Goal: Task Accomplishment & Management: Complete application form

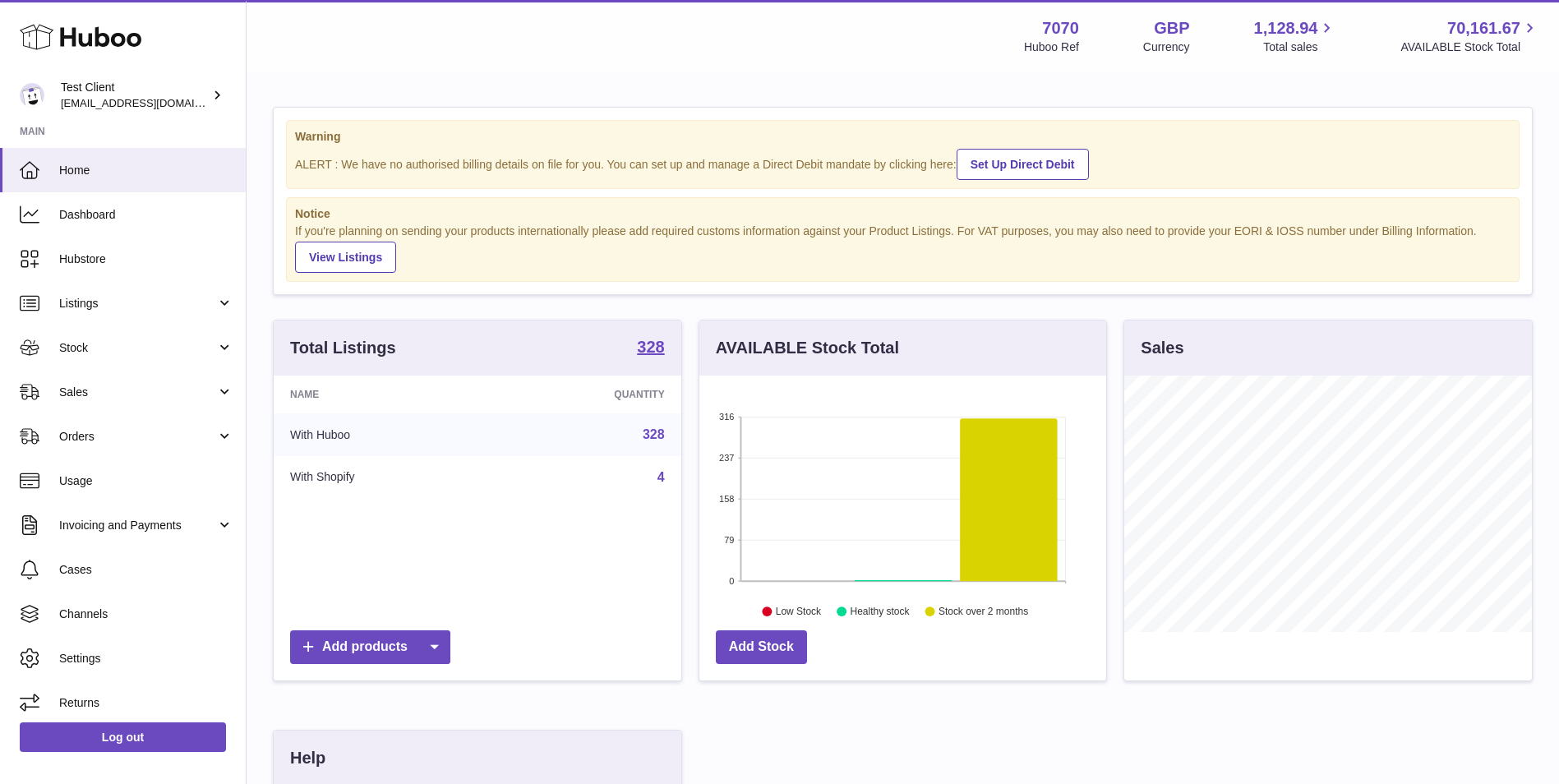
scroll to position [256, 407]
click at [148, 353] on span "Stock" at bounding box center [137, 347] width 157 height 15
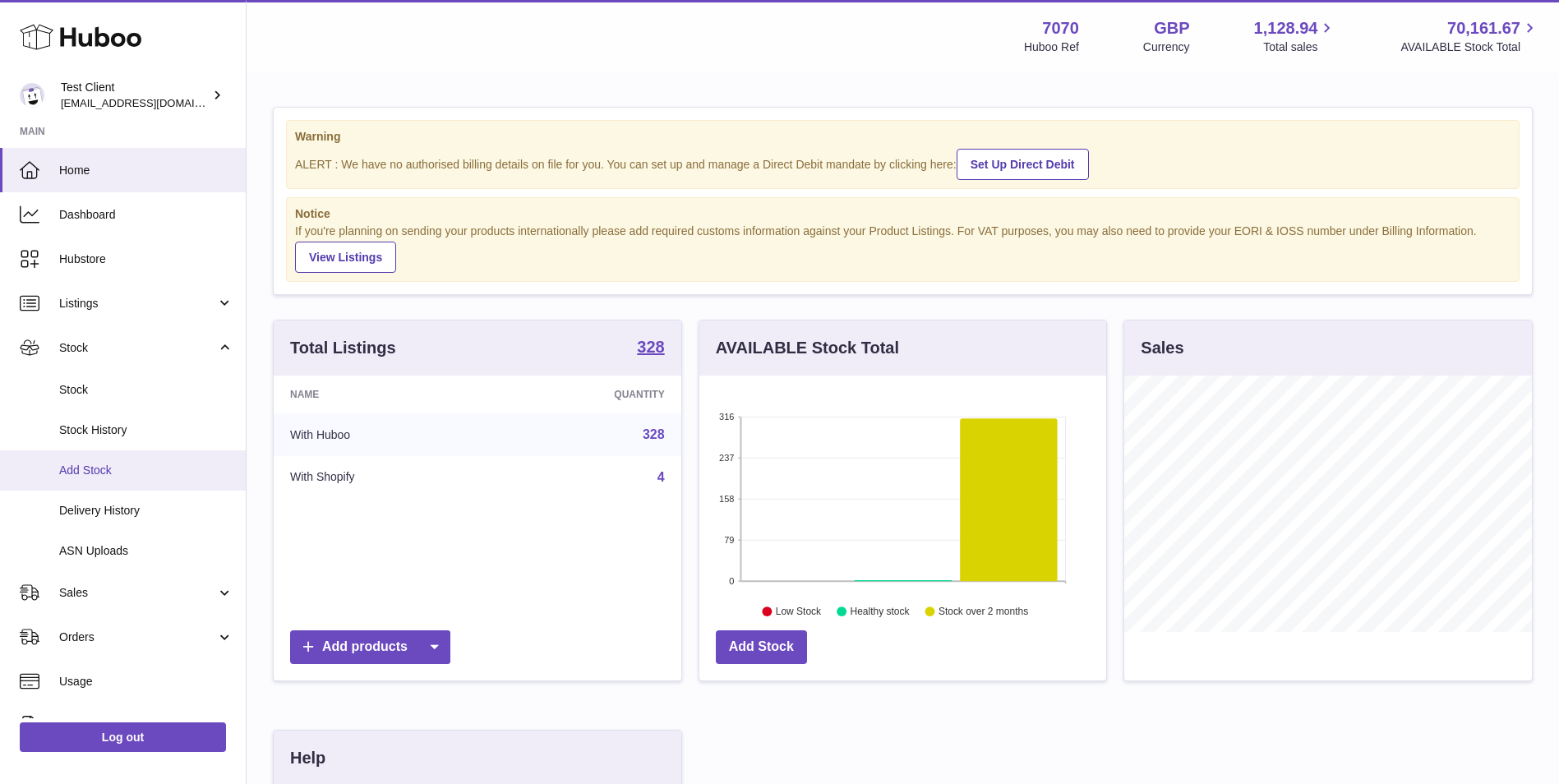
click at [127, 472] on span "Add Stock" at bounding box center [146, 470] width 175 height 15
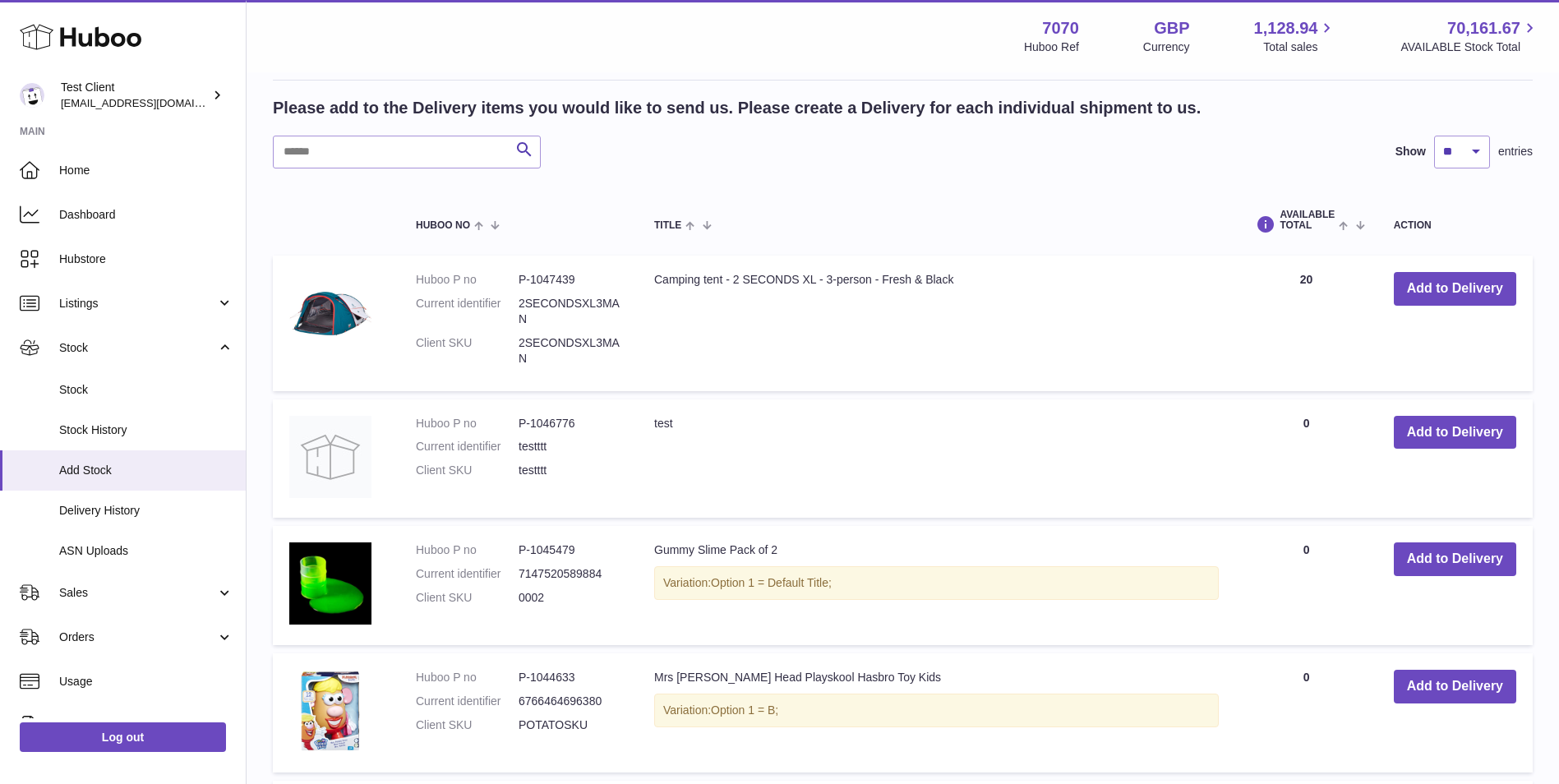
scroll to position [273, 0]
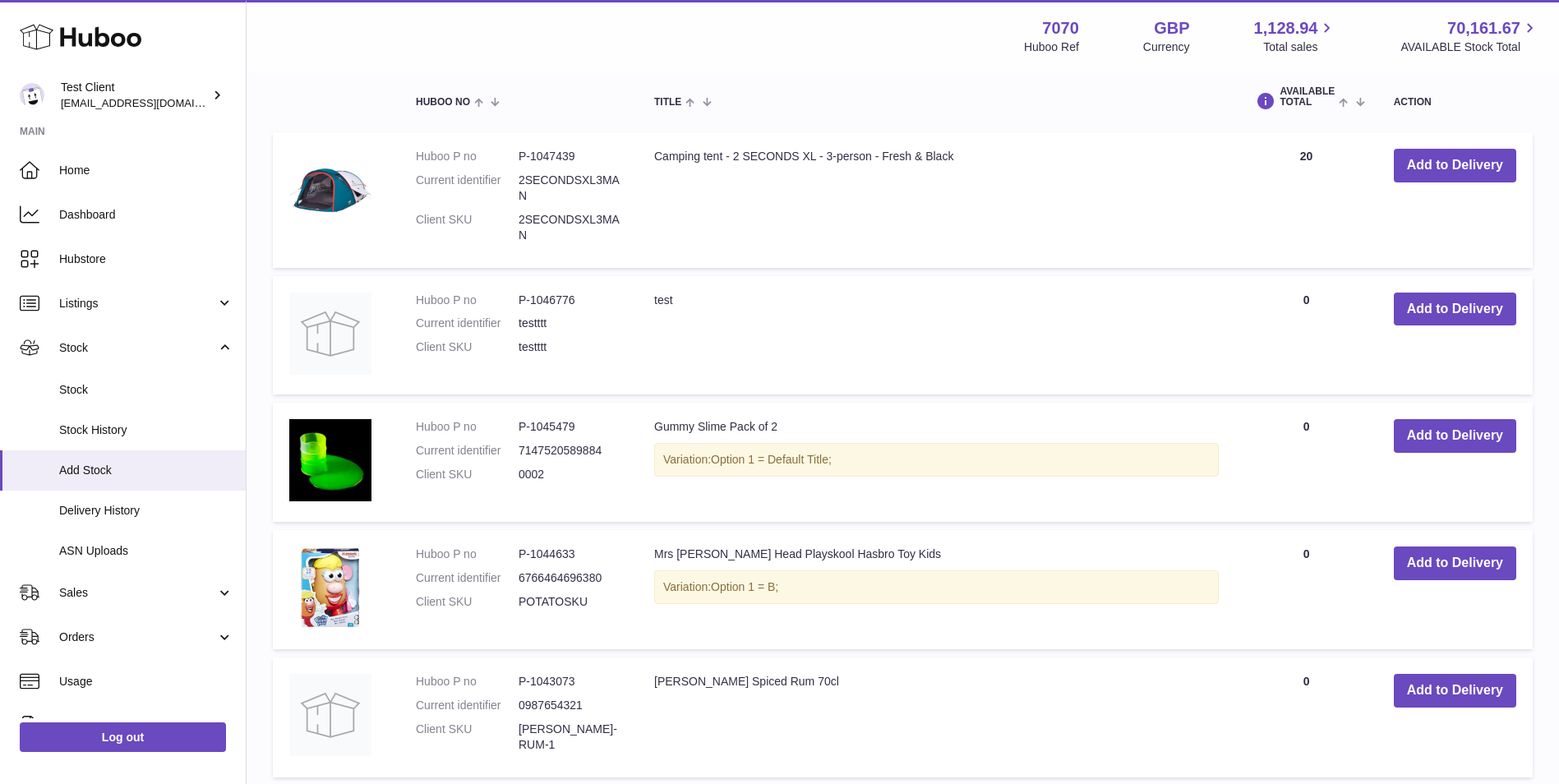
scroll to position [411, 0]
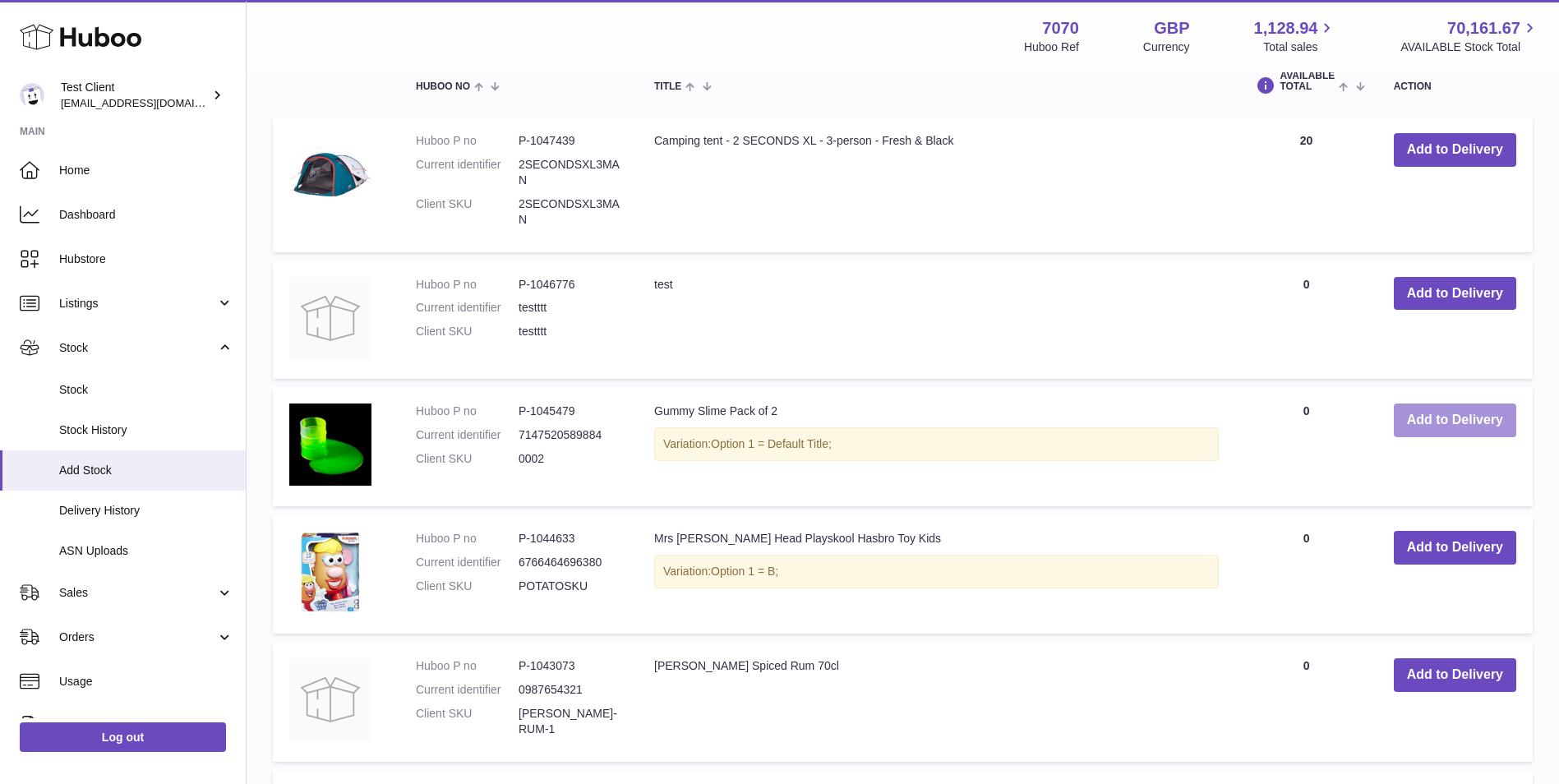
click at [1443, 421] on button "Add to Delivery" at bounding box center [1455, 420] width 122 height 33
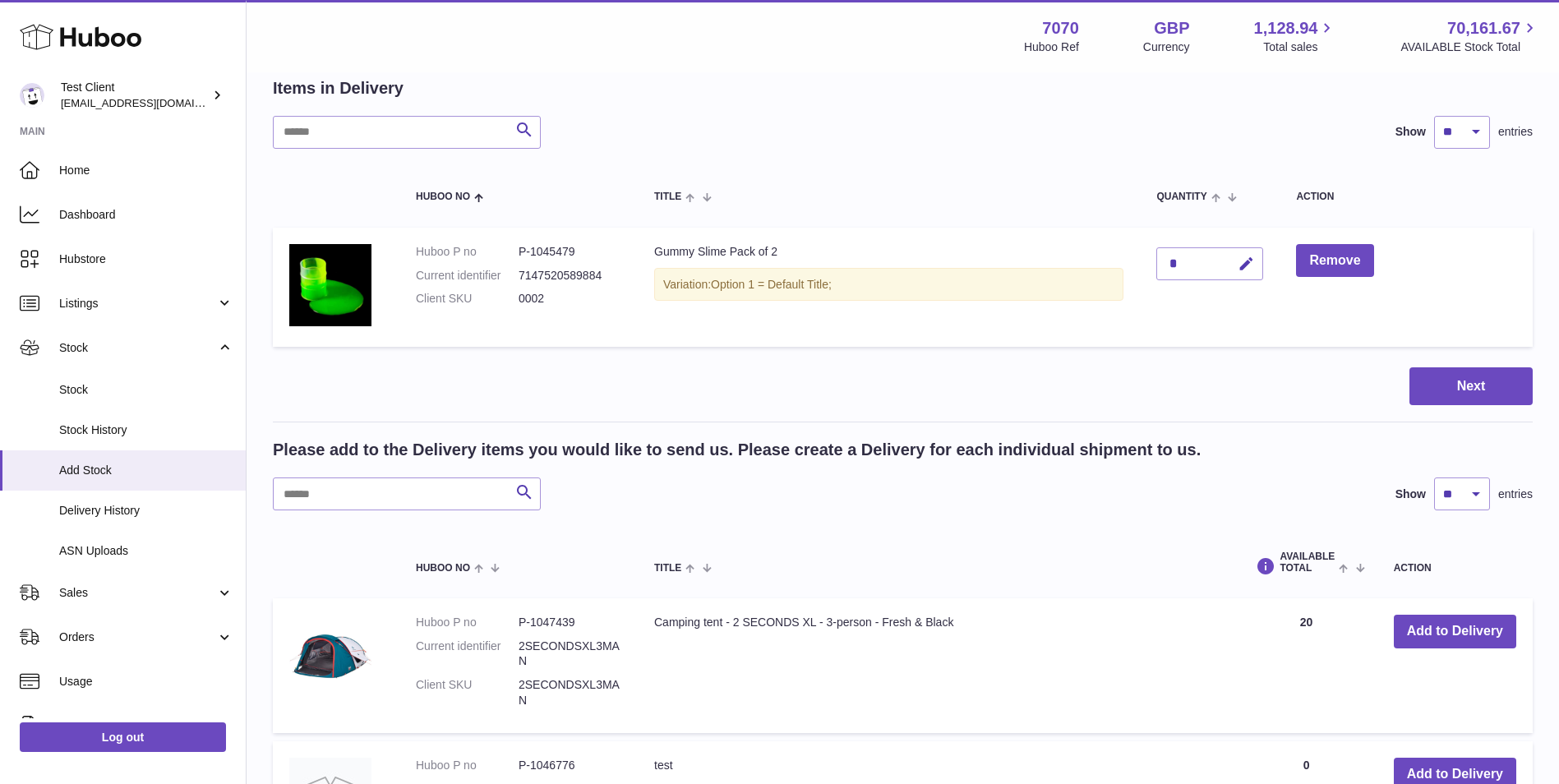
scroll to position [0, 0]
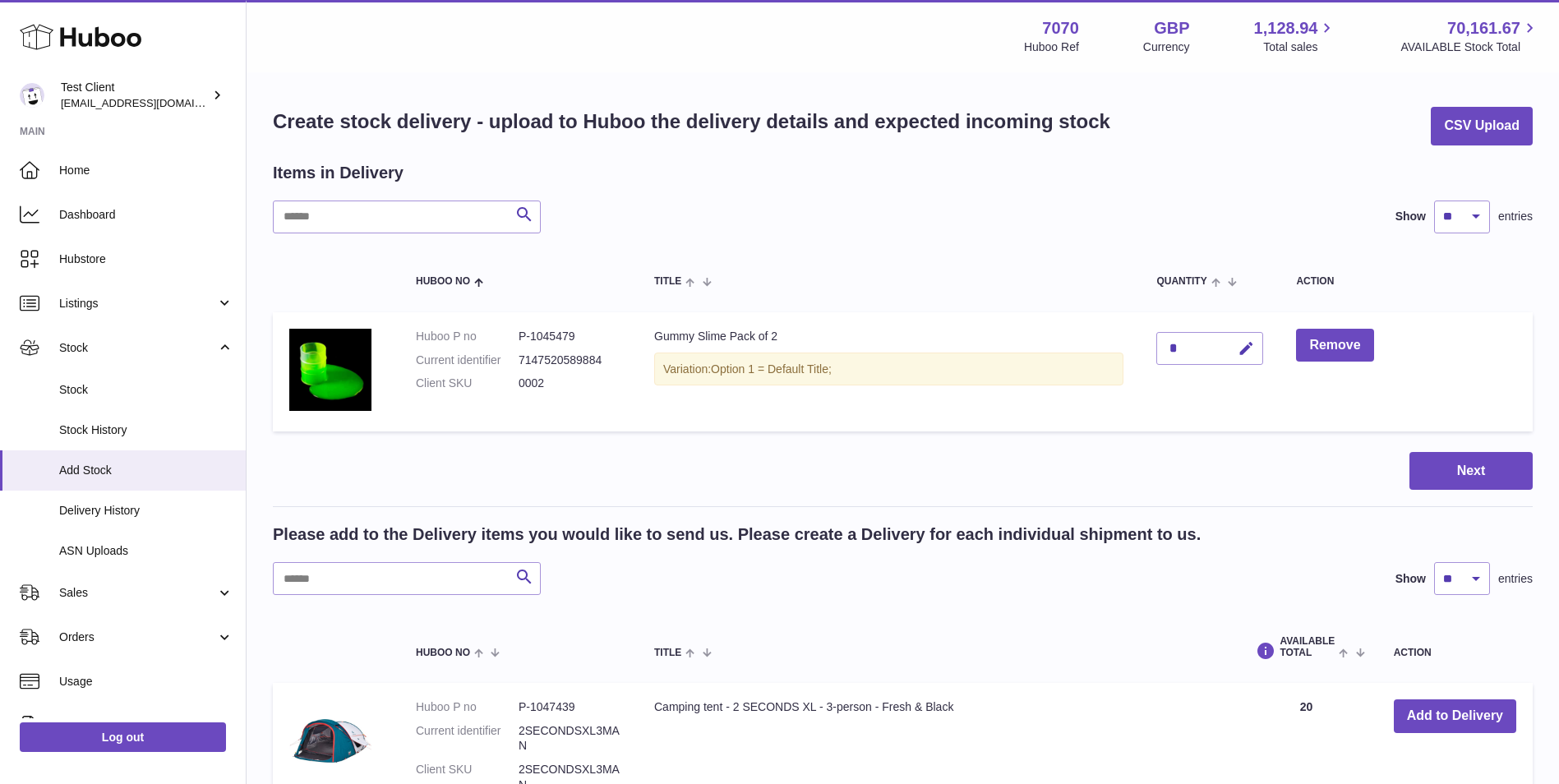
click at [1218, 352] on div "*" at bounding box center [1210, 348] width 107 height 33
click at [1252, 350] on icon "button" at bounding box center [1247, 348] width 17 height 17
type input "**"
click at [1250, 349] on icon "submit" at bounding box center [1247, 348] width 15 height 15
click at [1506, 472] on button "Next" at bounding box center [1472, 471] width 123 height 39
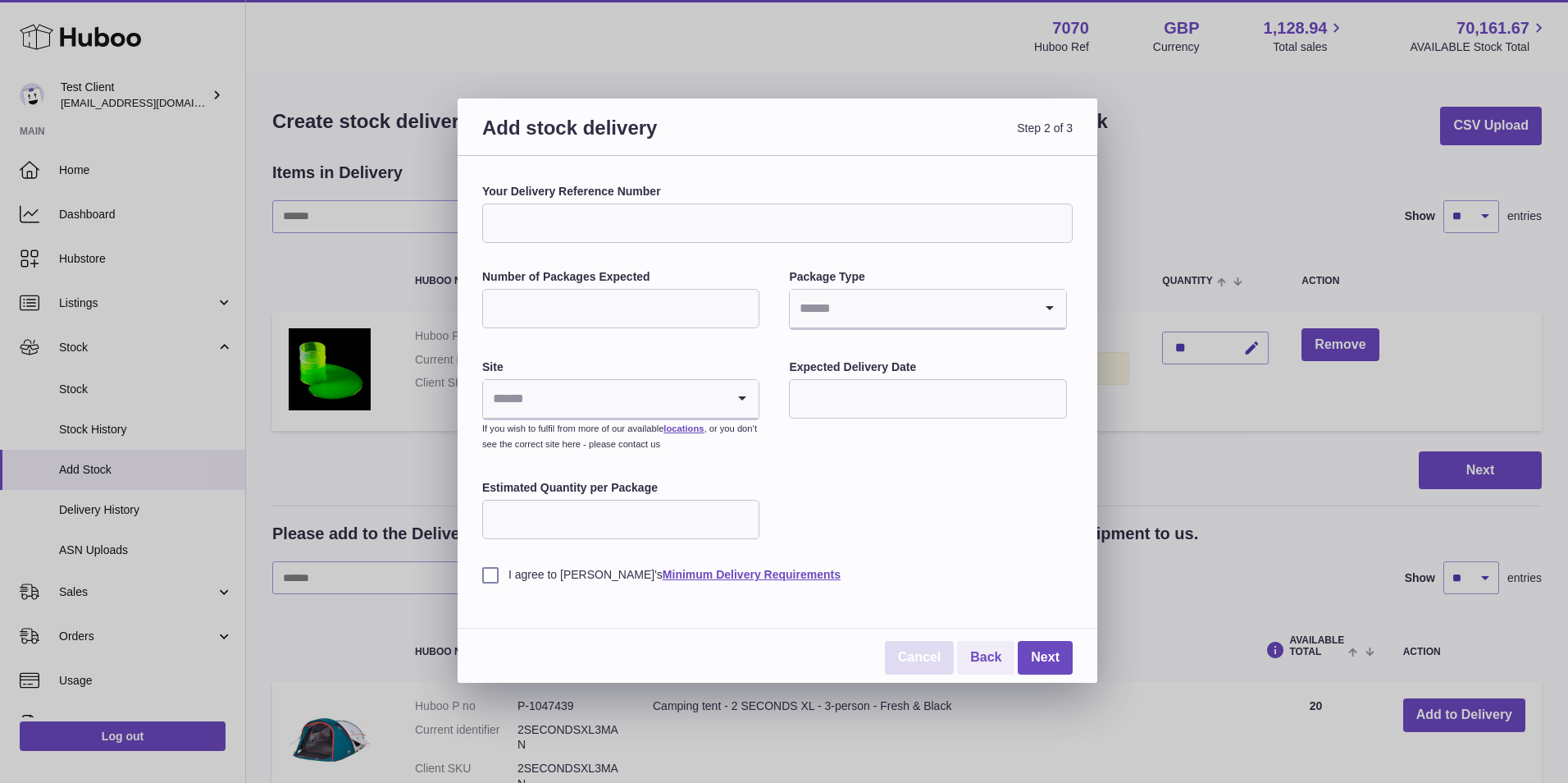
click at [925, 645] on link "Cancel" at bounding box center [919, 657] width 69 height 33
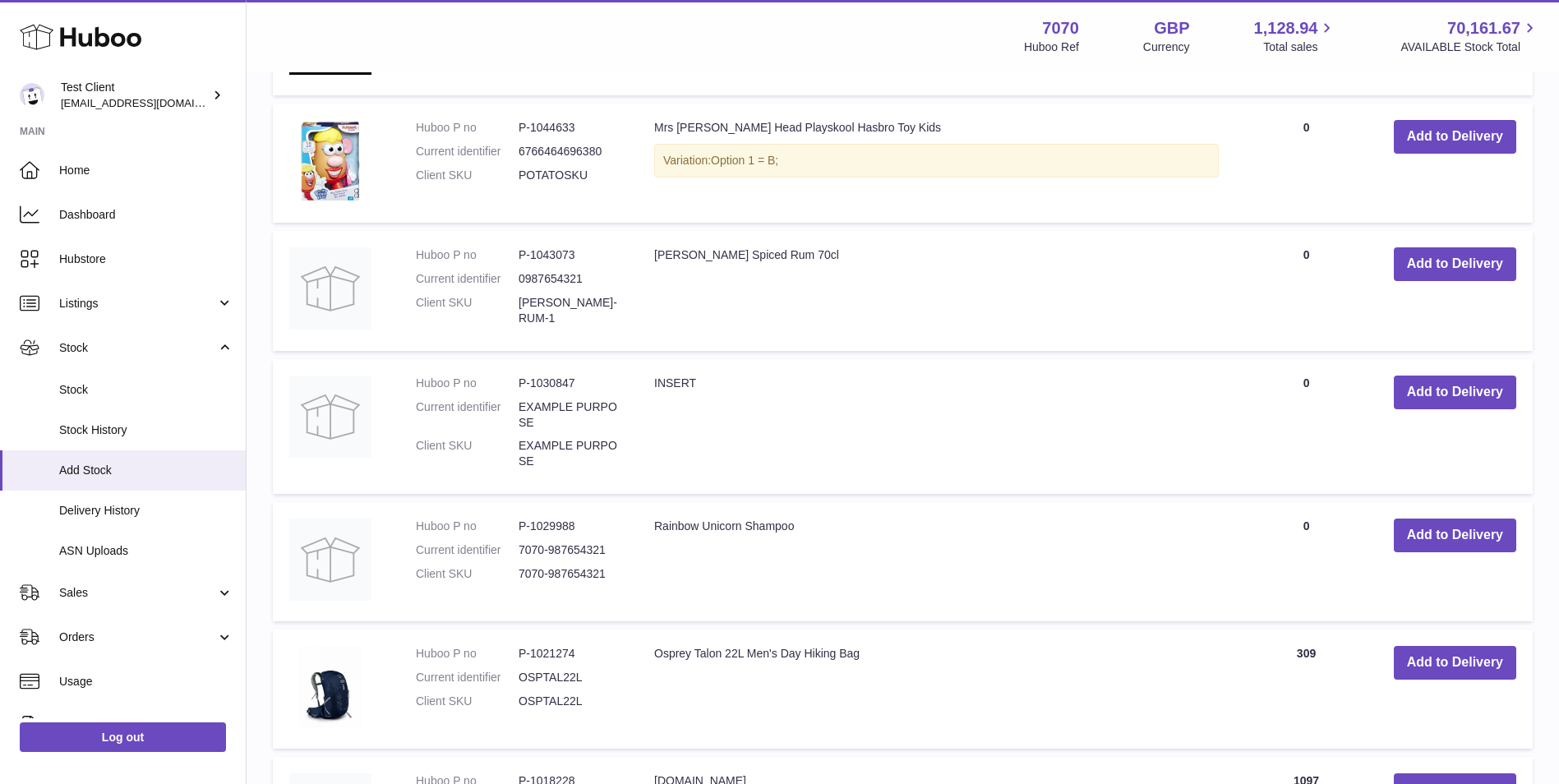
scroll to position [548, 0]
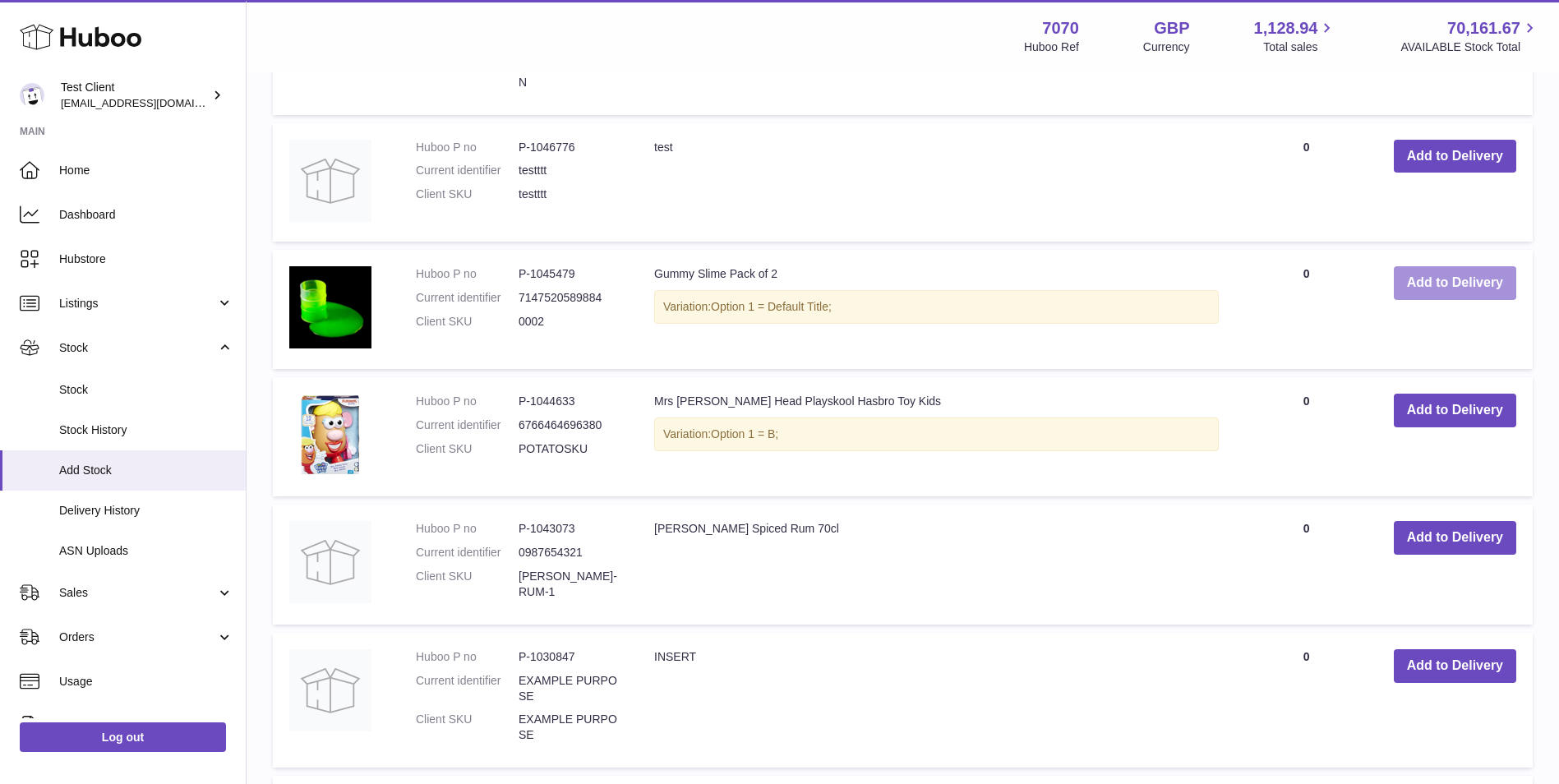
click at [1459, 296] on button "Add to Delivery" at bounding box center [1455, 282] width 122 height 33
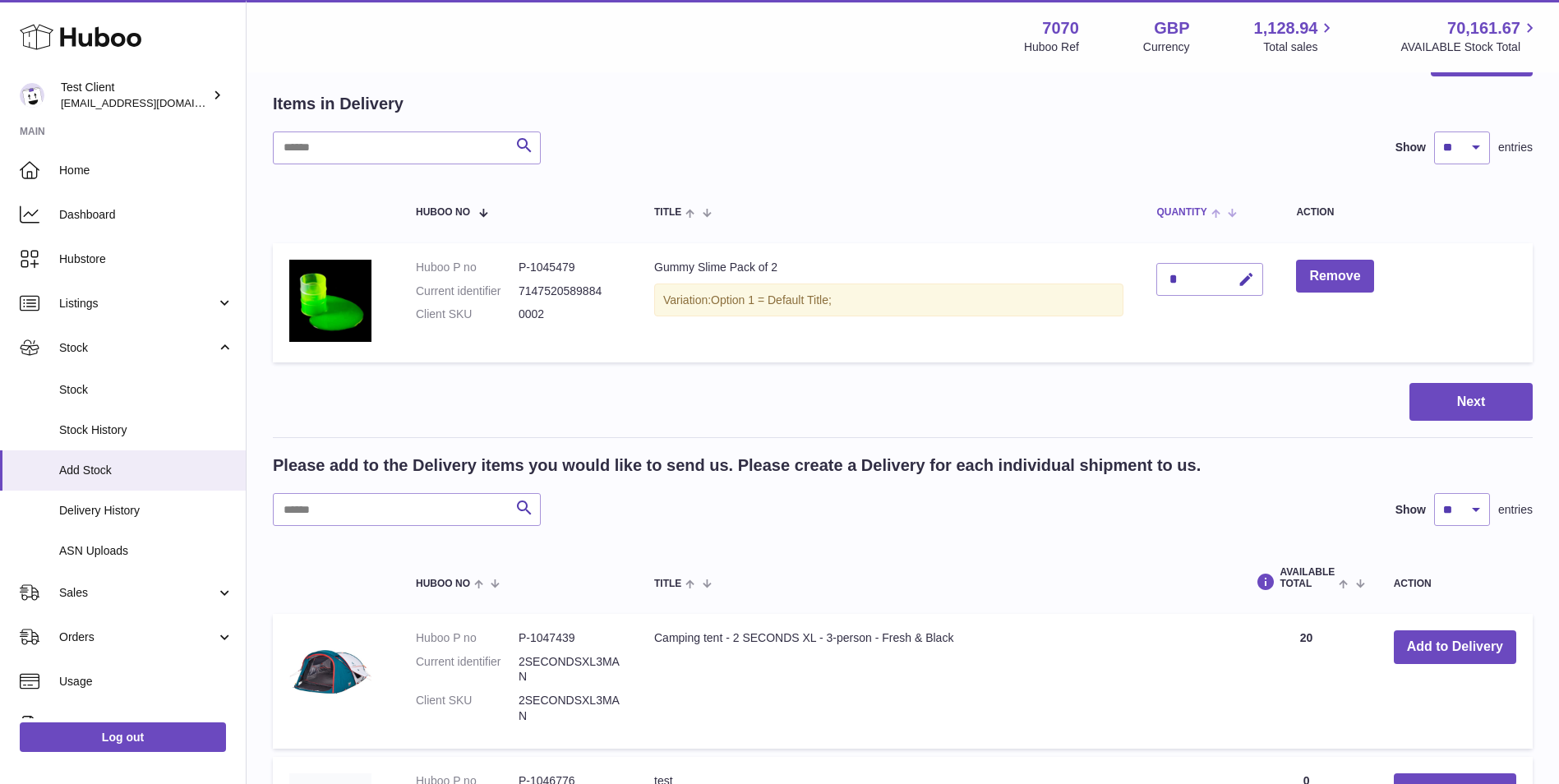
scroll to position [0, 0]
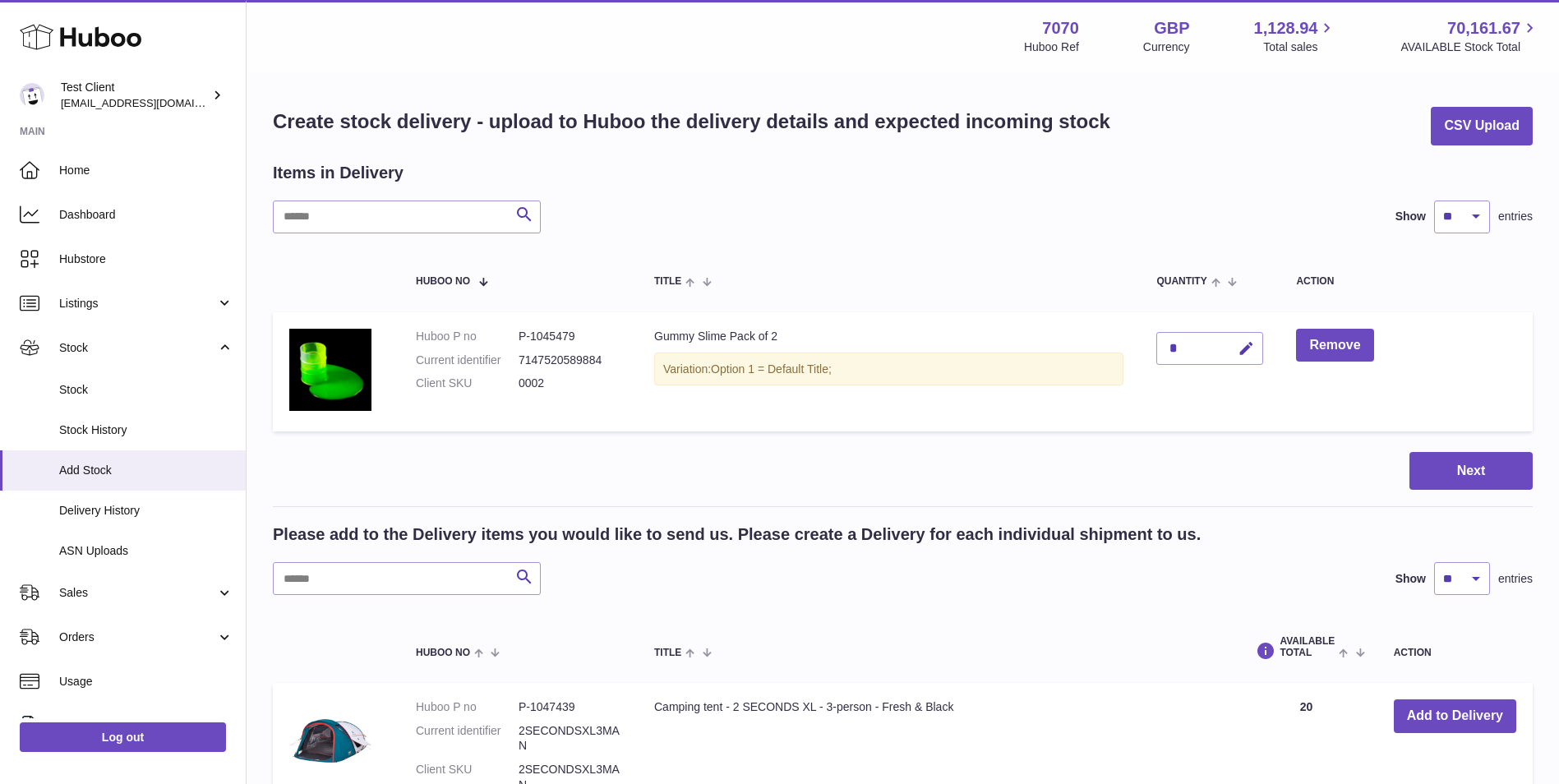
click at [1220, 340] on div "*" at bounding box center [1210, 348] width 107 height 33
click at [1239, 349] on button "button" at bounding box center [1244, 348] width 39 height 33
type input "*"
type input "**"
click at [1246, 340] on button "submit" at bounding box center [1244, 348] width 31 height 27
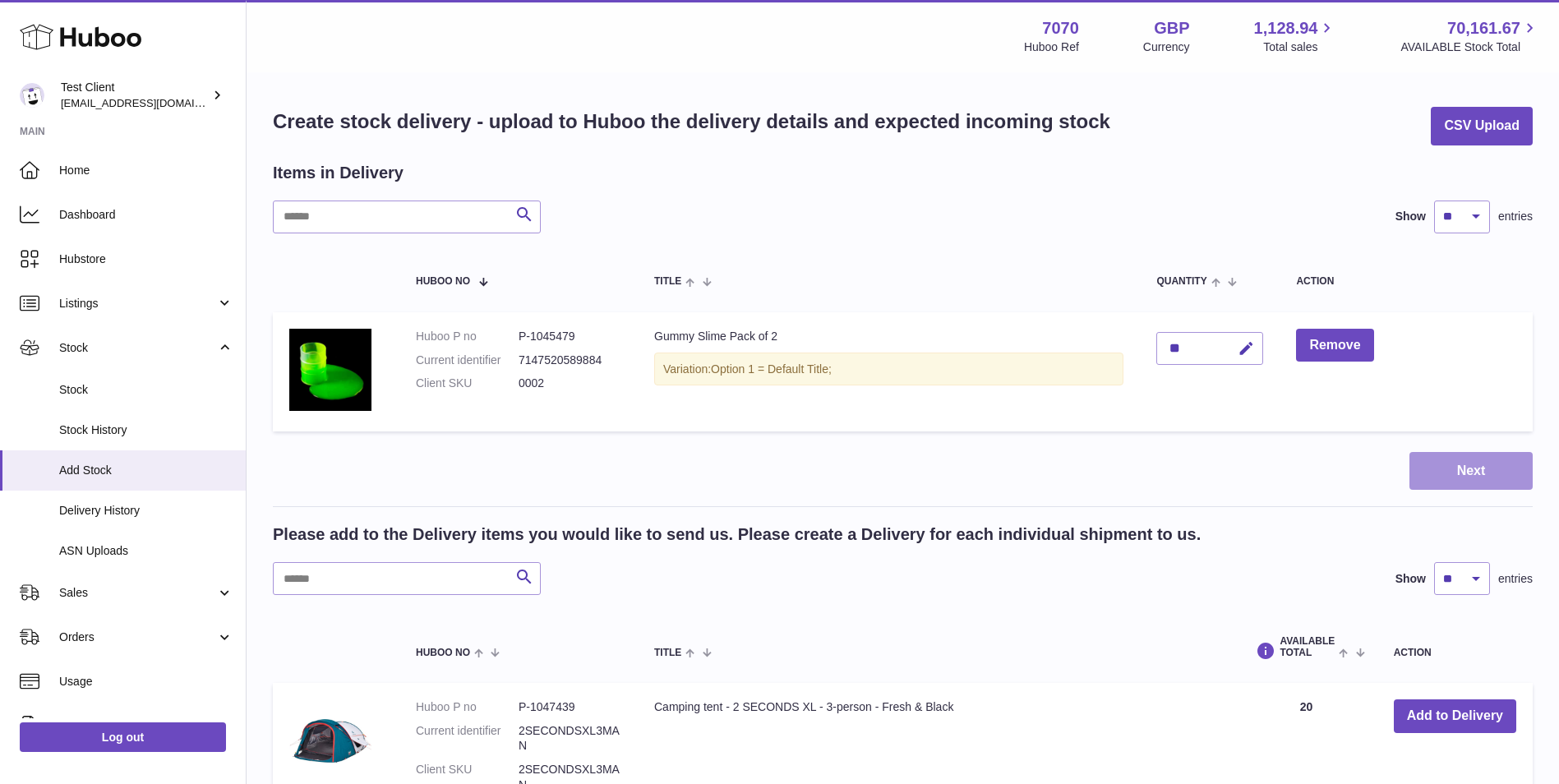
click at [1503, 476] on button "Next" at bounding box center [1472, 471] width 123 height 39
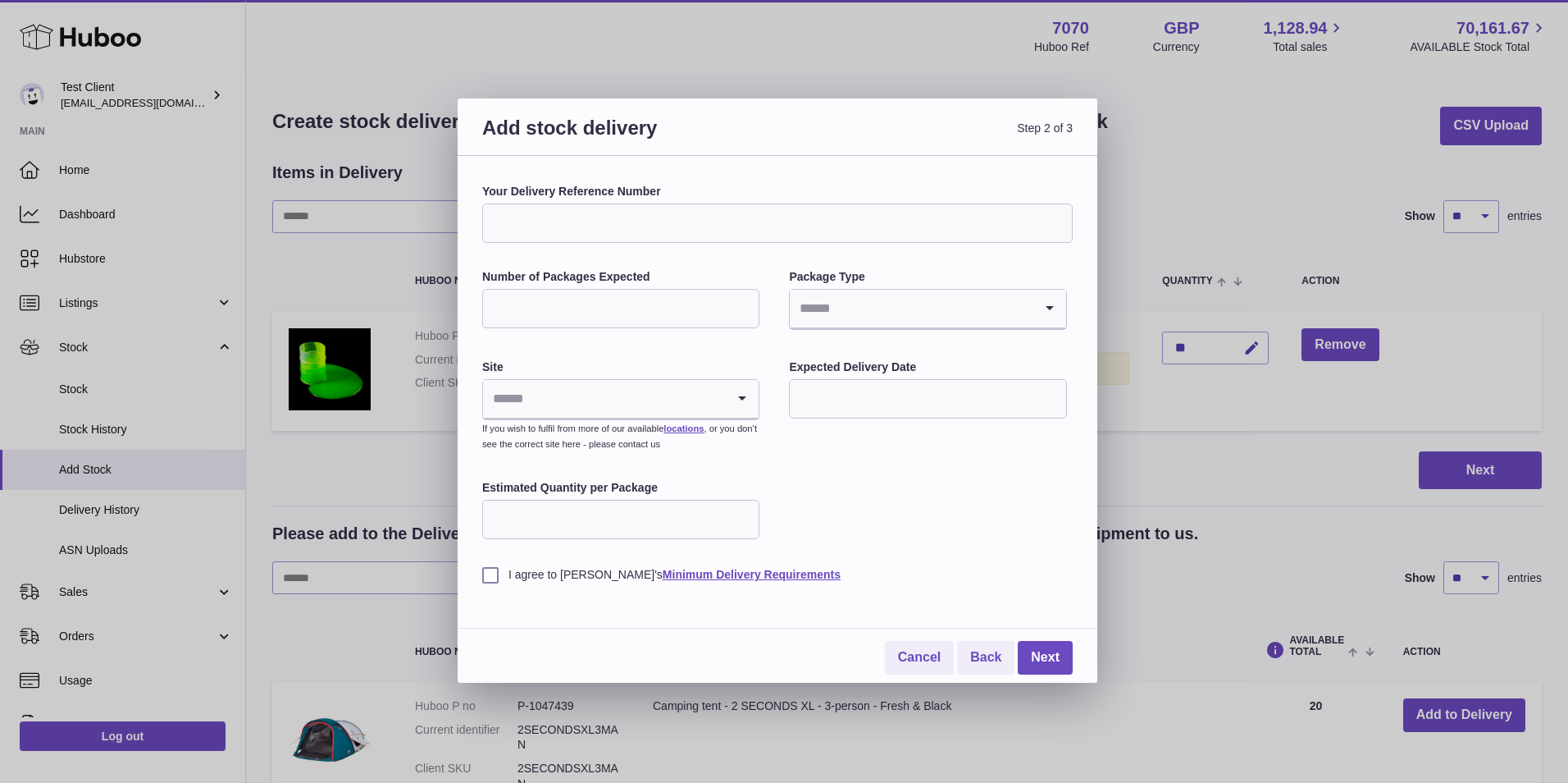
click at [760, 223] on input "Your Delivery Reference Number" at bounding box center [777, 224] width 590 height 40
type input "**********"
click at [662, 301] on input "Number of Packages Expected" at bounding box center [621, 309] width 278 height 40
click at [679, 271] on label "Number of Packages Expected" at bounding box center [621, 277] width 278 height 15
click at [679, 289] on input "Number of Packages Expected" at bounding box center [621, 309] width 278 height 40
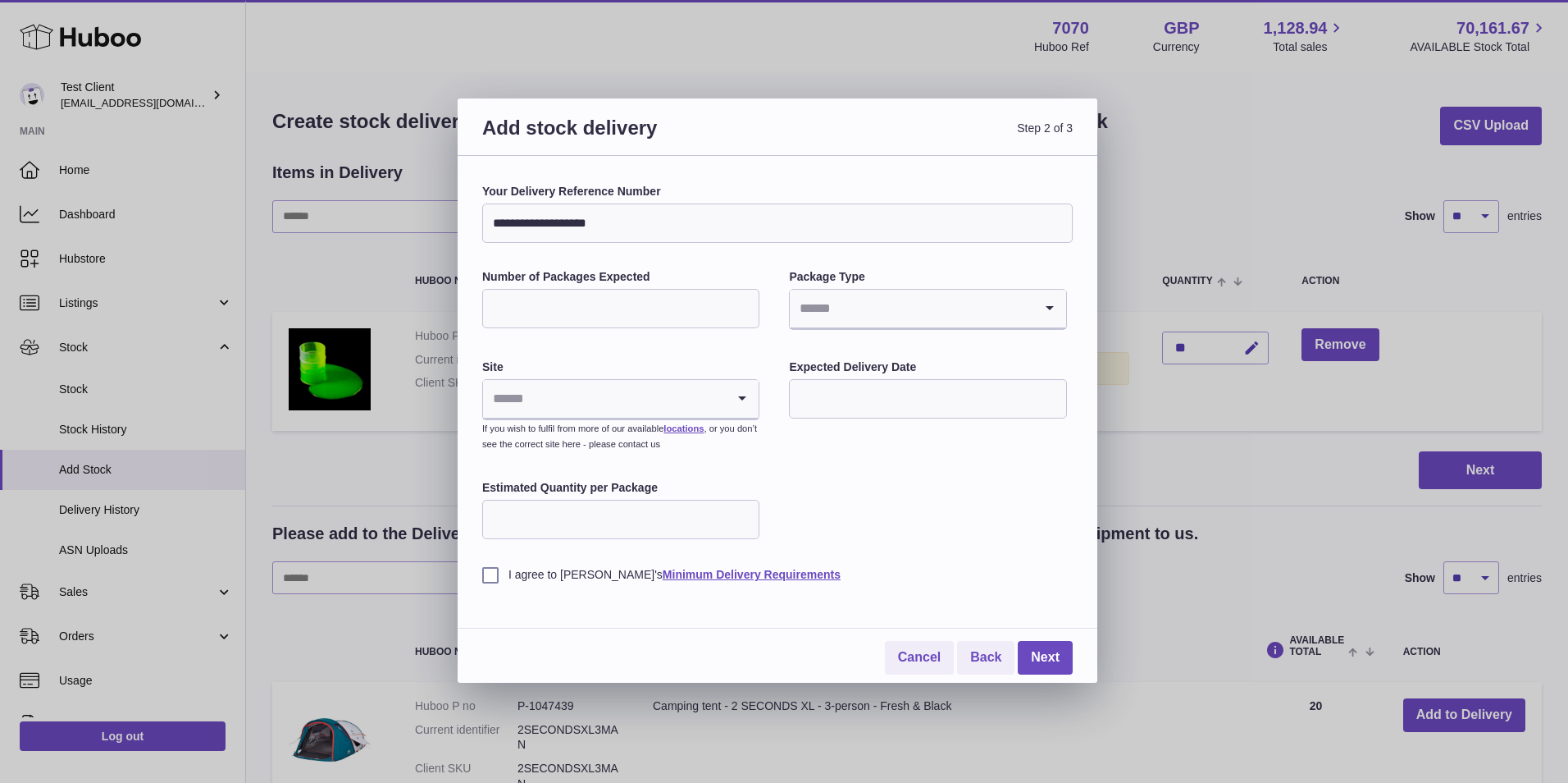
type input "***"
click at [892, 314] on input "Search for option" at bounding box center [911, 309] width 243 height 38
click at [857, 392] on li "Pallets" at bounding box center [927, 386] width 274 height 33
click at [662, 404] on input "Search for option" at bounding box center [604, 399] width 243 height 38
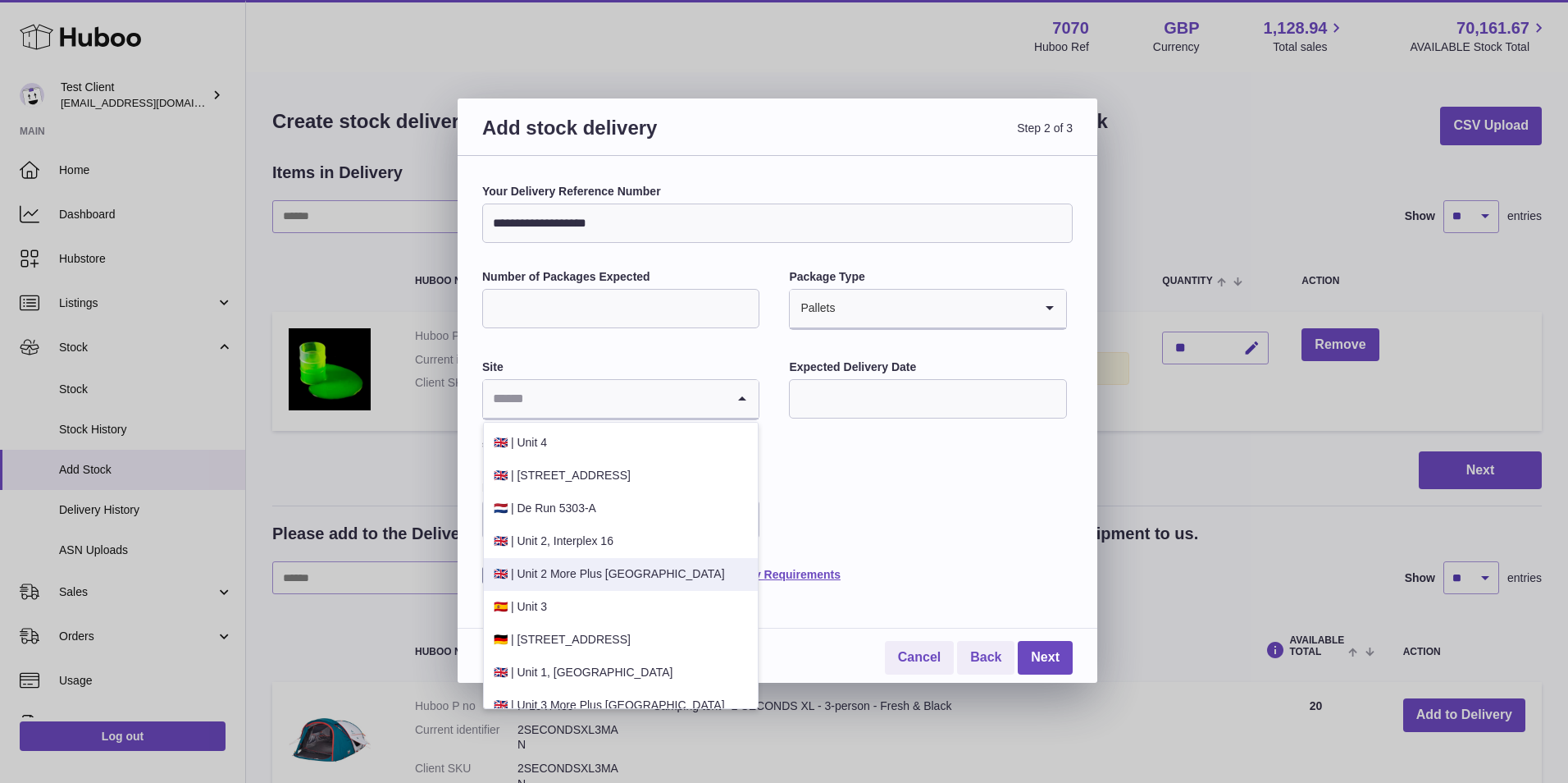
click at [652, 574] on li "🇬🇧 | Unit 2 More Plus Central Park" at bounding box center [621, 574] width 274 height 33
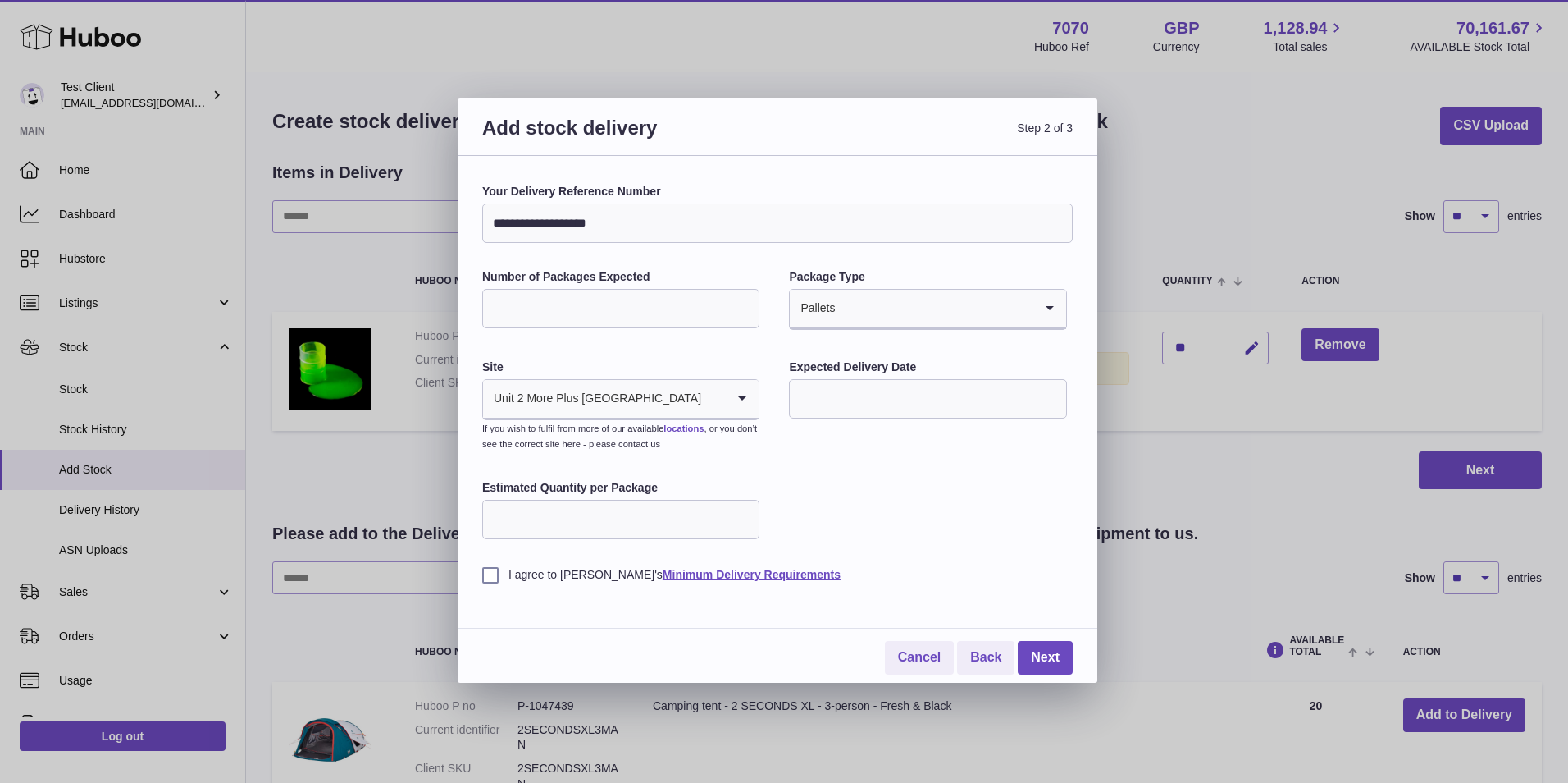
click at [903, 395] on input "text" at bounding box center [928, 399] width 278 height 40
click at [1014, 436] on icon "button" at bounding box center [1021, 438] width 20 height 20
click at [820, 494] on span "1" at bounding box center [815, 501] width 29 height 29
type input "**********"
click at [730, 507] on input "Estimated Quantity per Package" at bounding box center [621, 519] width 278 height 40
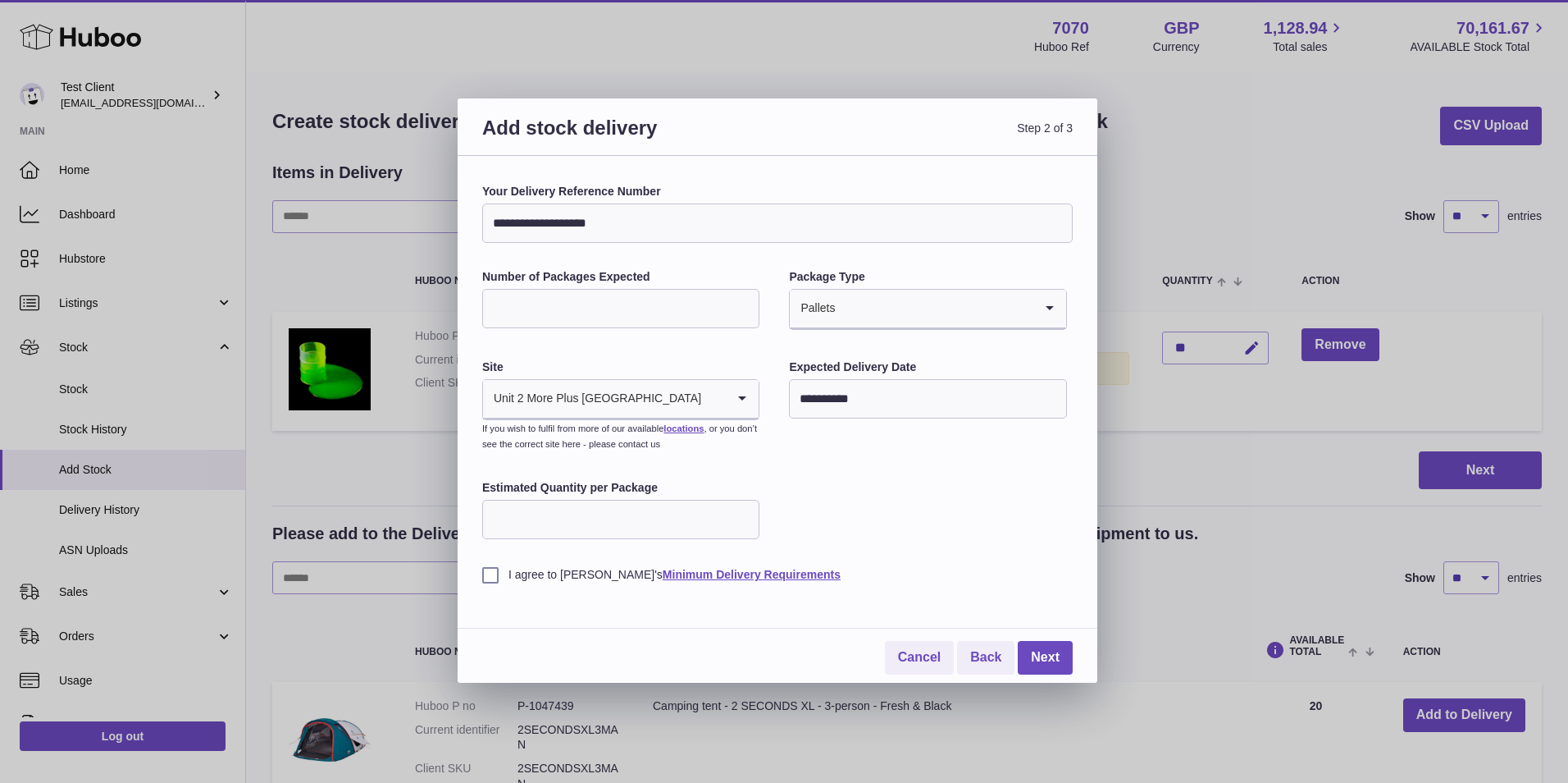
type input "**"
click at [918, 480] on div "**********" at bounding box center [777, 383] width 590 height 399
click at [532, 523] on input "**" at bounding box center [621, 519] width 278 height 40
click at [535, 571] on label "I agree to Huboo's Minimum Delivery Requirements" at bounding box center [777, 574] width 590 height 15
click at [1054, 658] on link "Next" at bounding box center [1045, 657] width 55 height 33
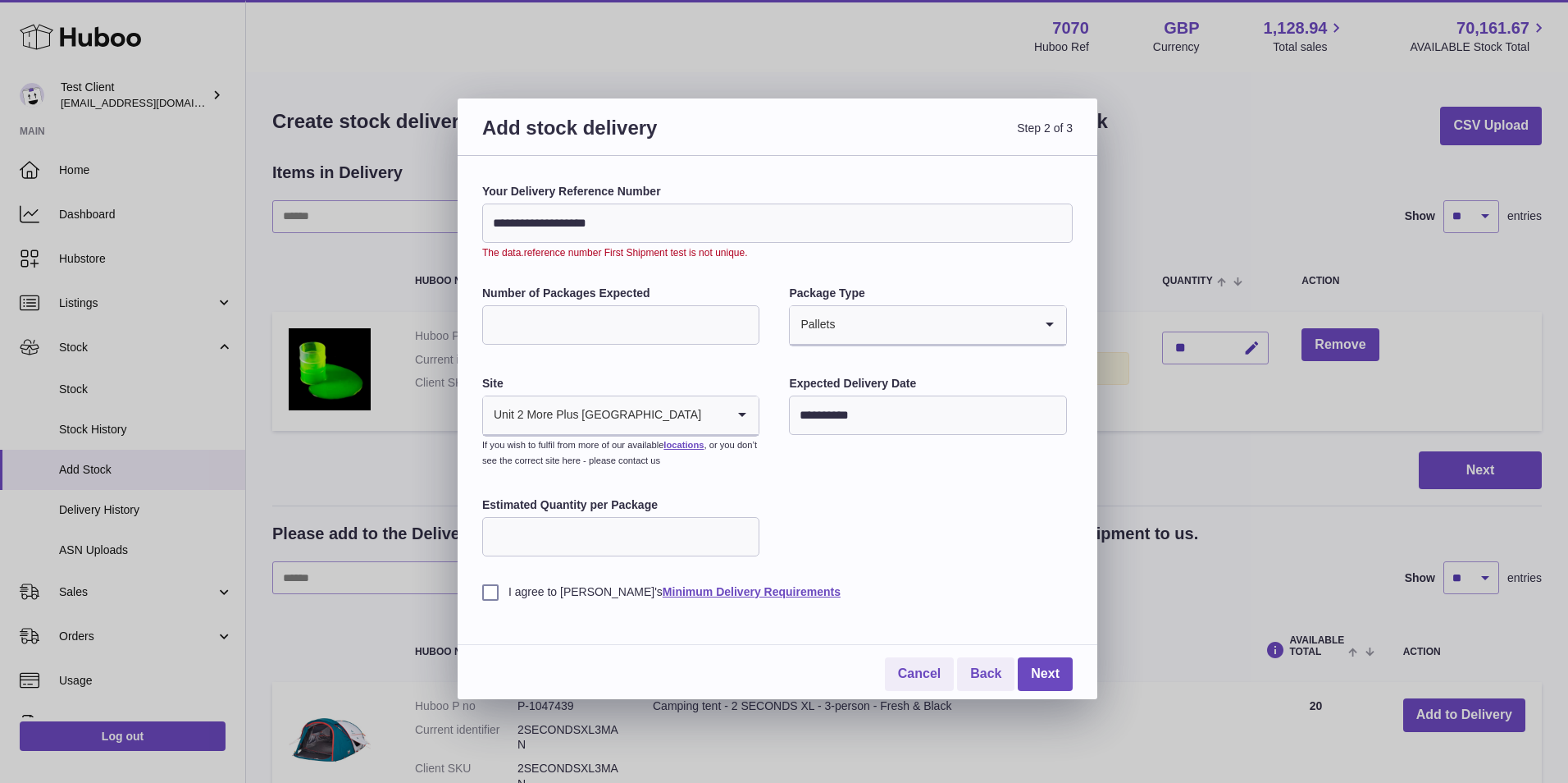
click at [688, 224] on input "**********" at bounding box center [777, 224] width 590 height 40
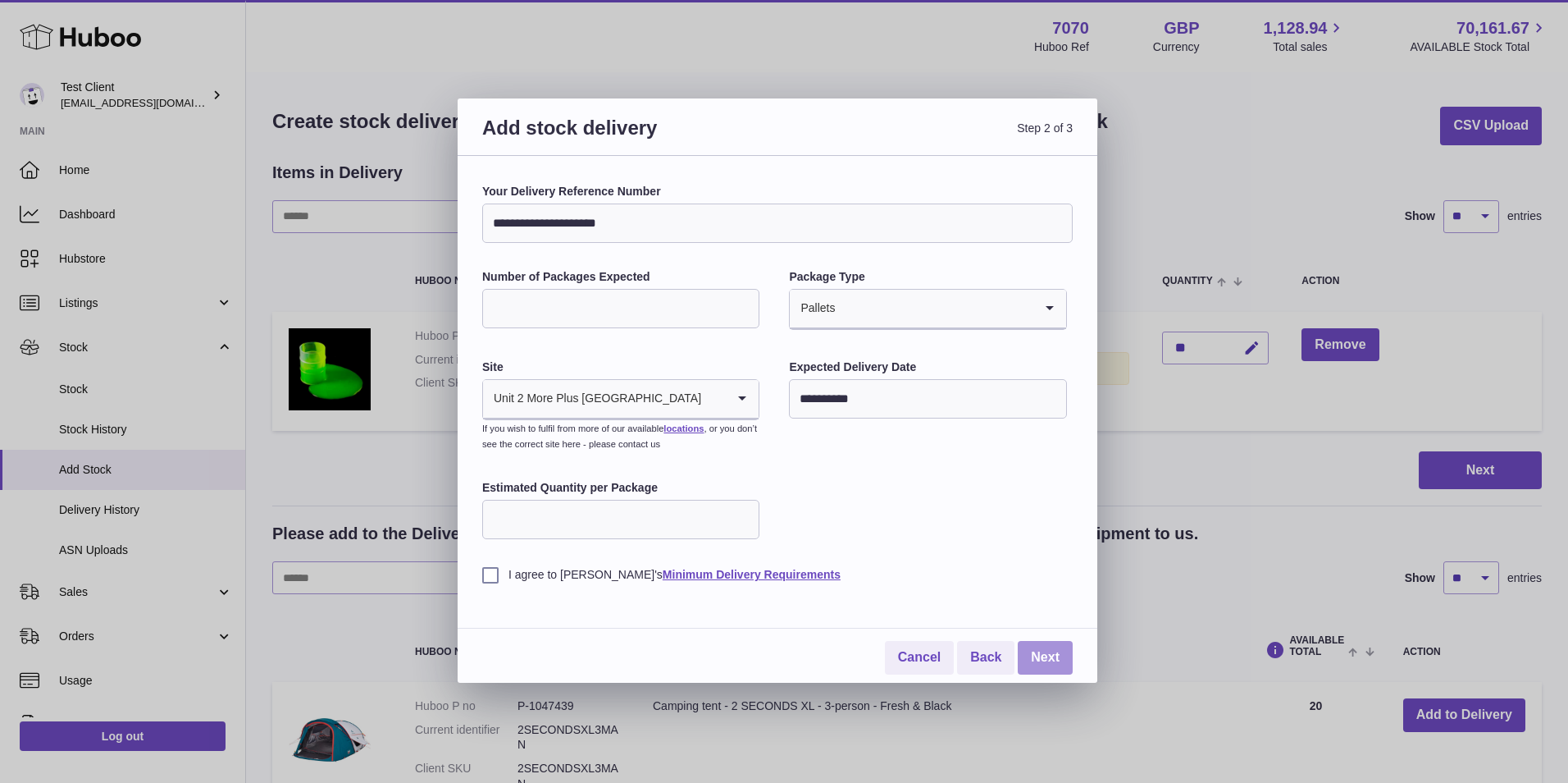
click at [1029, 675] on link "Next" at bounding box center [1045, 657] width 55 height 33
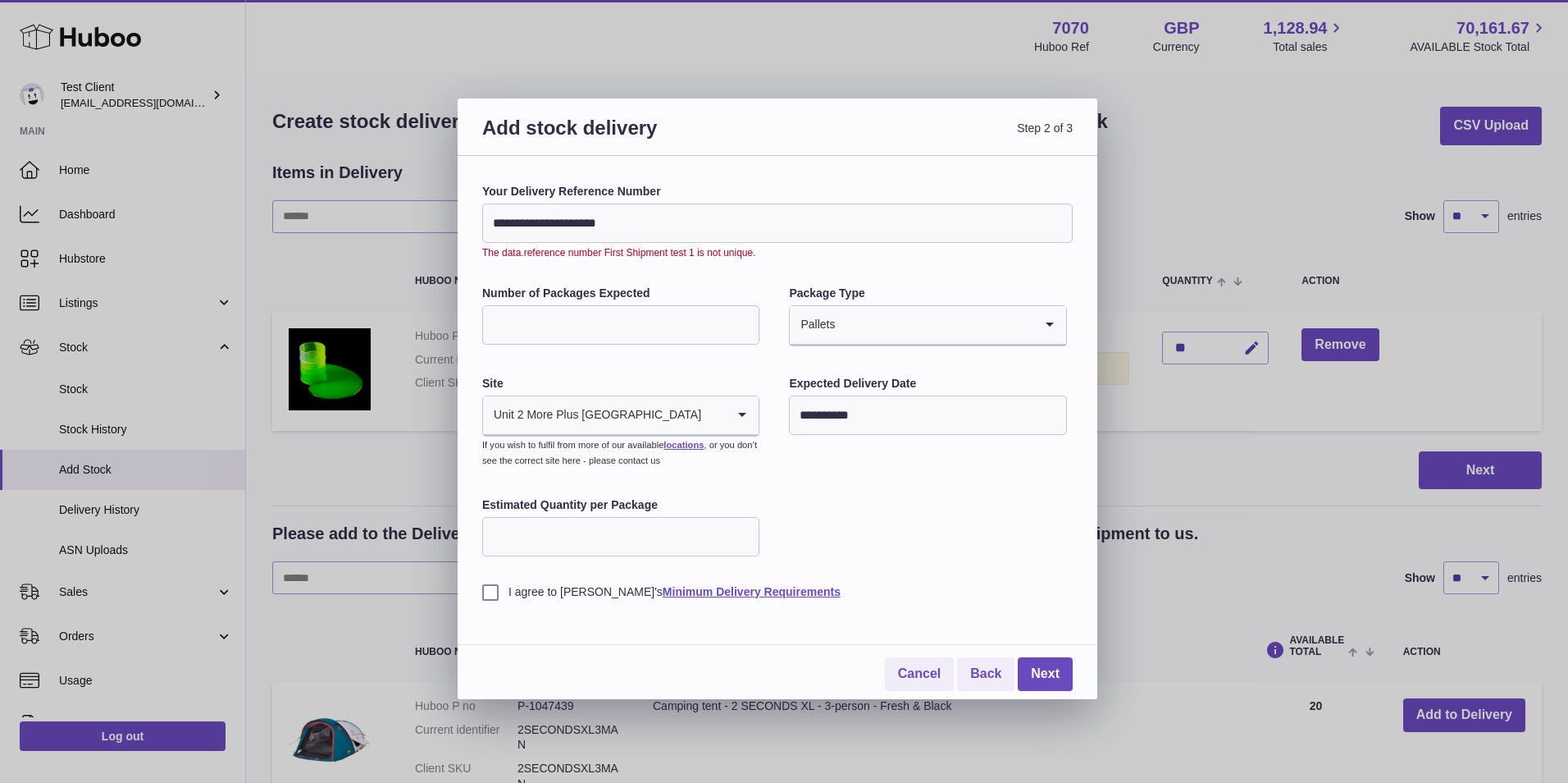
click at [856, 214] on input "**********" at bounding box center [777, 224] width 590 height 40
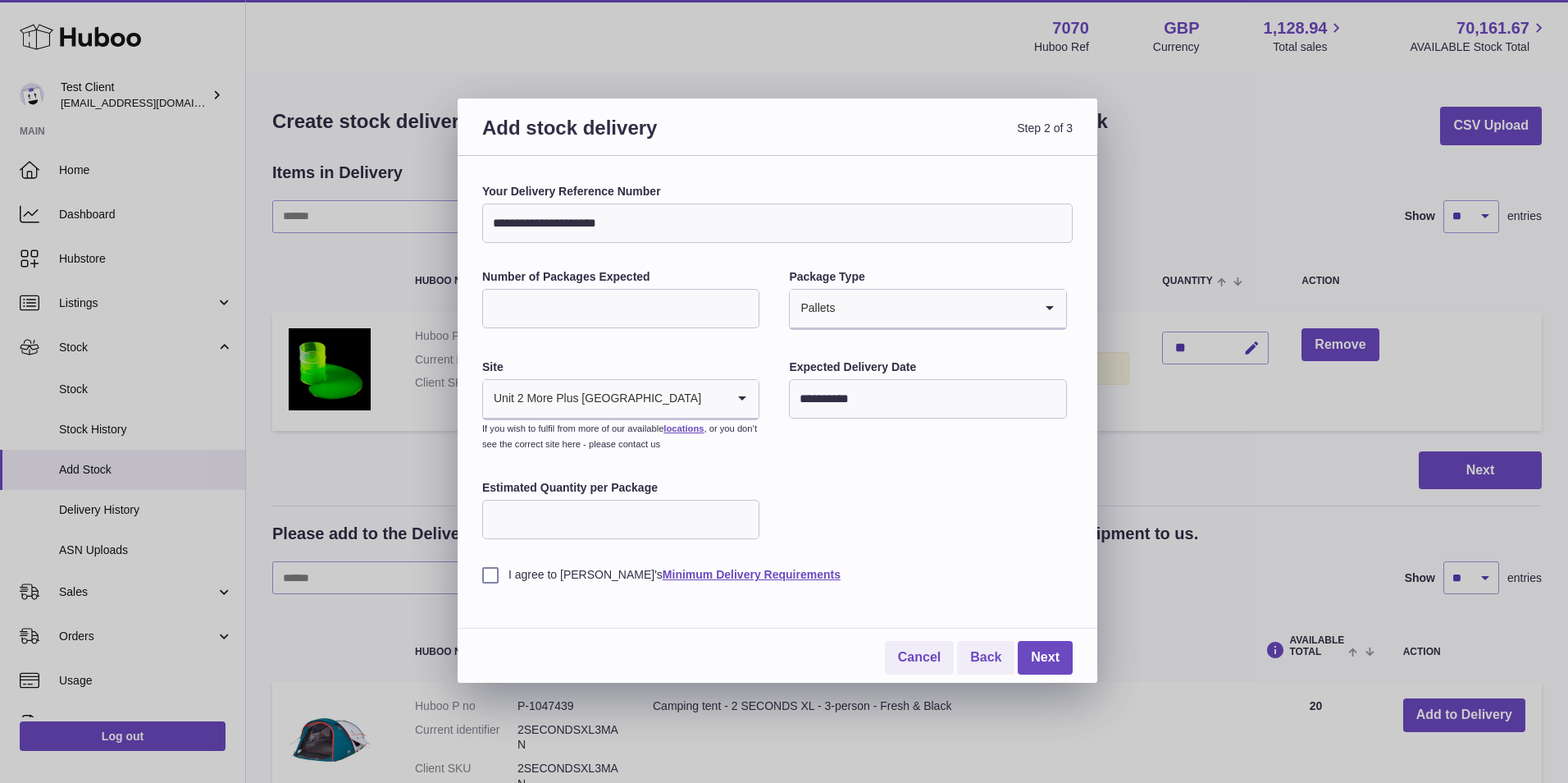
type input "**********"
click at [1073, 620] on div "**********" at bounding box center [777, 419] width 640 height 527
click at [1047, 665] on link "Next" at bounding box center [1045, 657] width 55 height 33
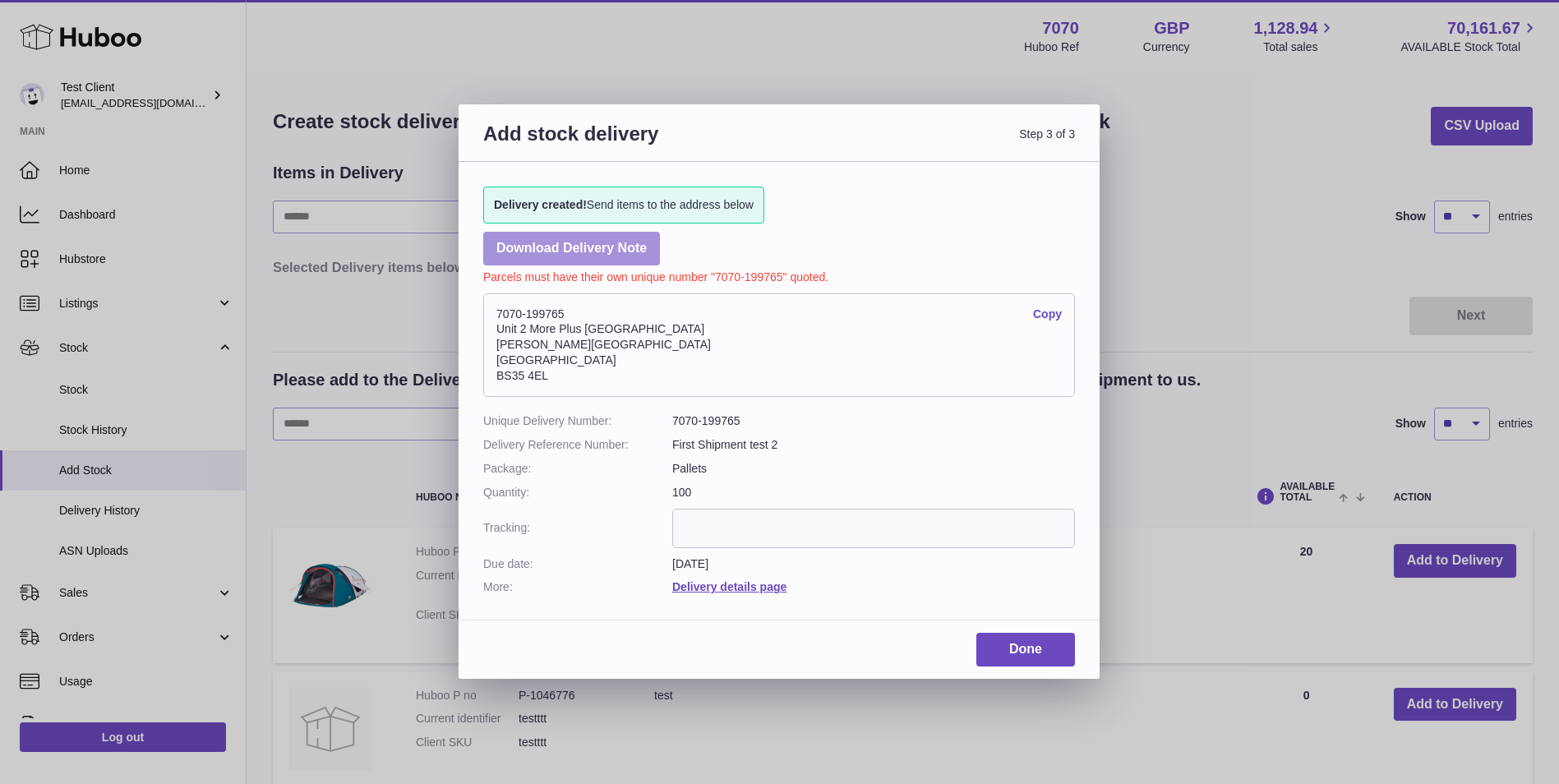
click at [550, 248] on link "Download Delivery Note" at bounding box center [572, 248] width 177 height 33
click at [541, 245] on link "Download Delivery Note" at bounding box center [572, 248] width 177 height 33
click at [1029, 655] on link "Done" at bounding box center [1025, 649] width 99 height 33
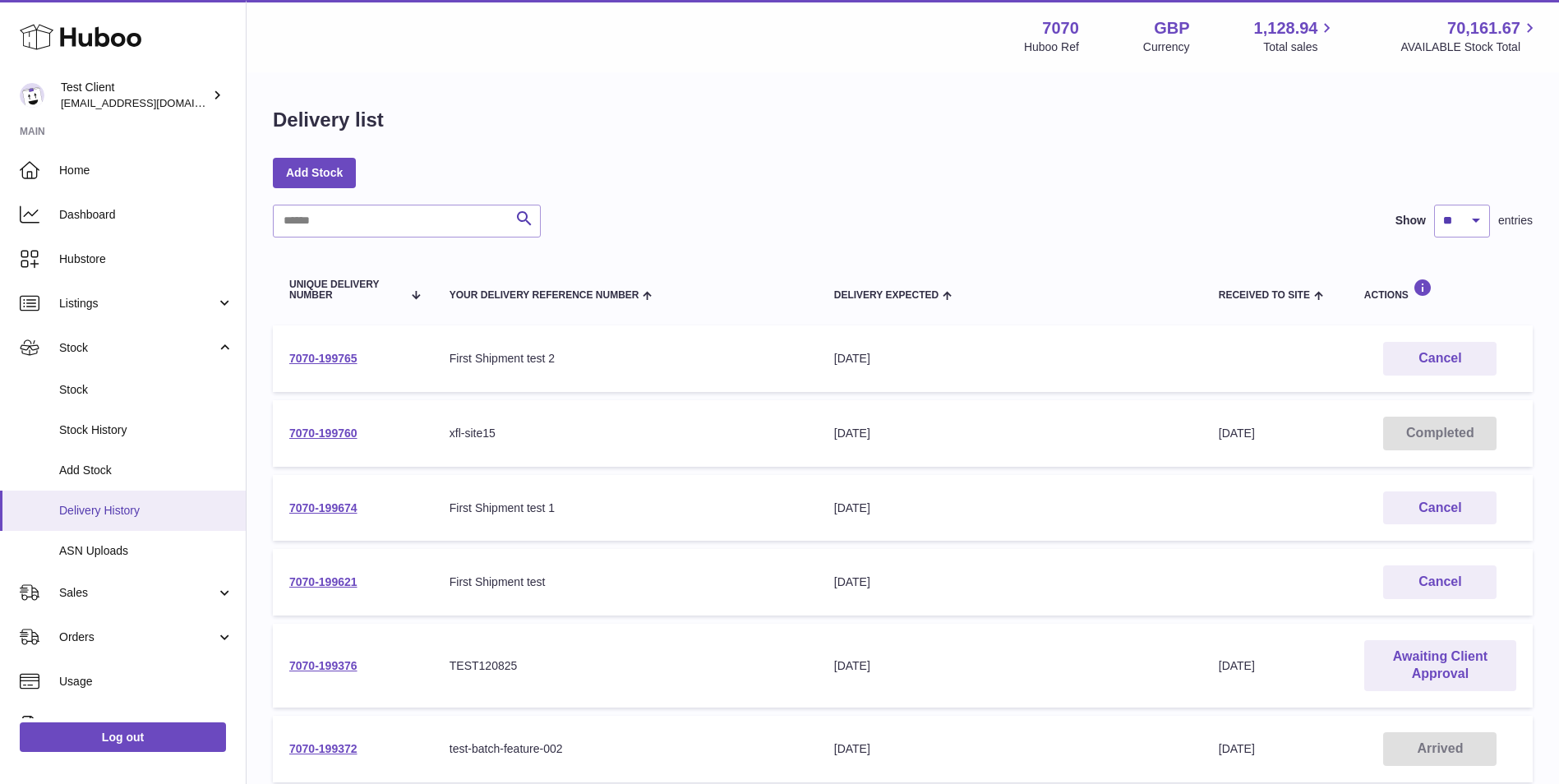
click at [144, 506] on span "Delivery History" at bounding box center [146, 511] width 175 height 15
click at [332, 358] on link "7070-199765" at bounding box center [324, 359] width 68 height 13
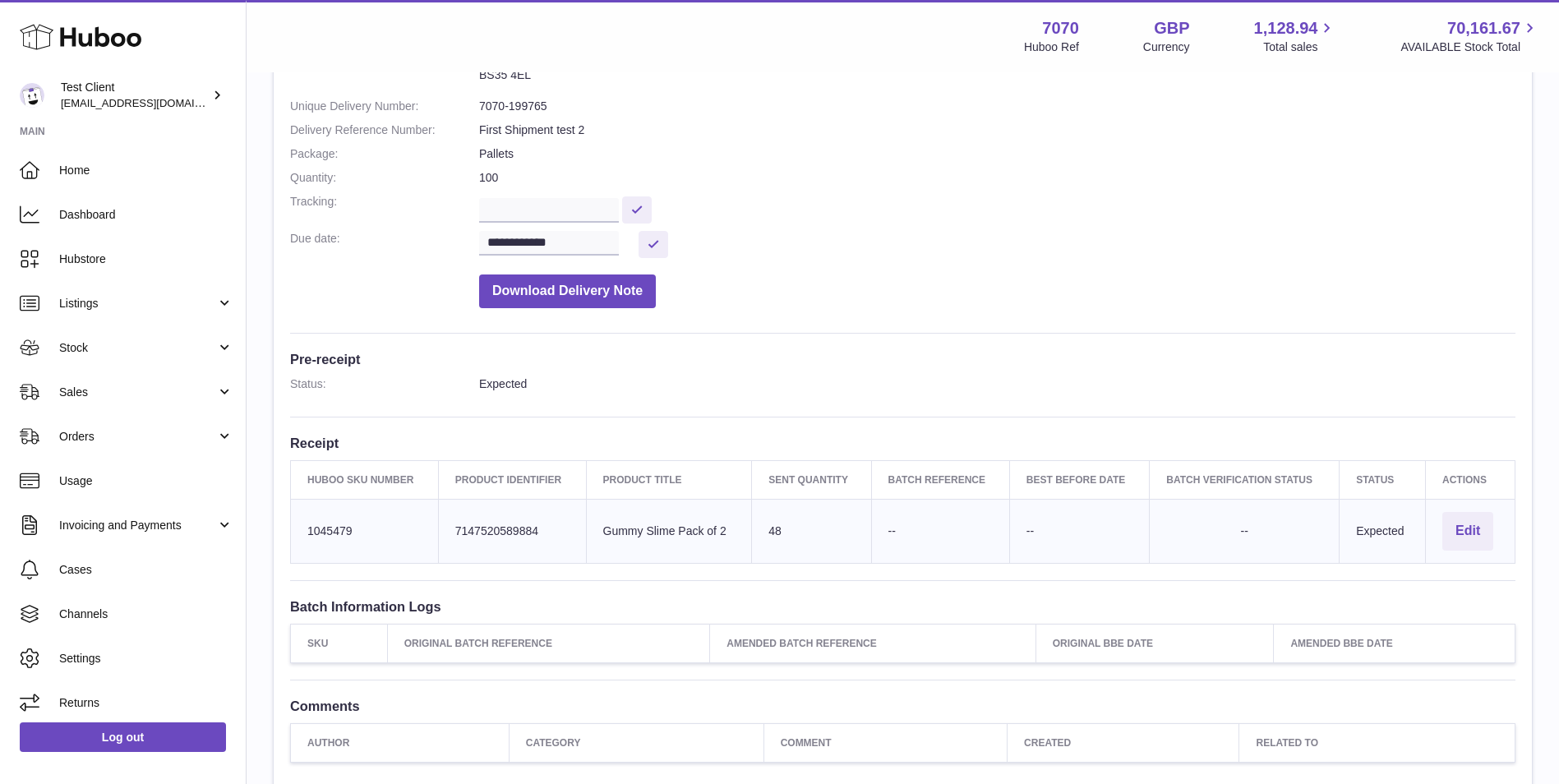
scroll to position [273, 0]
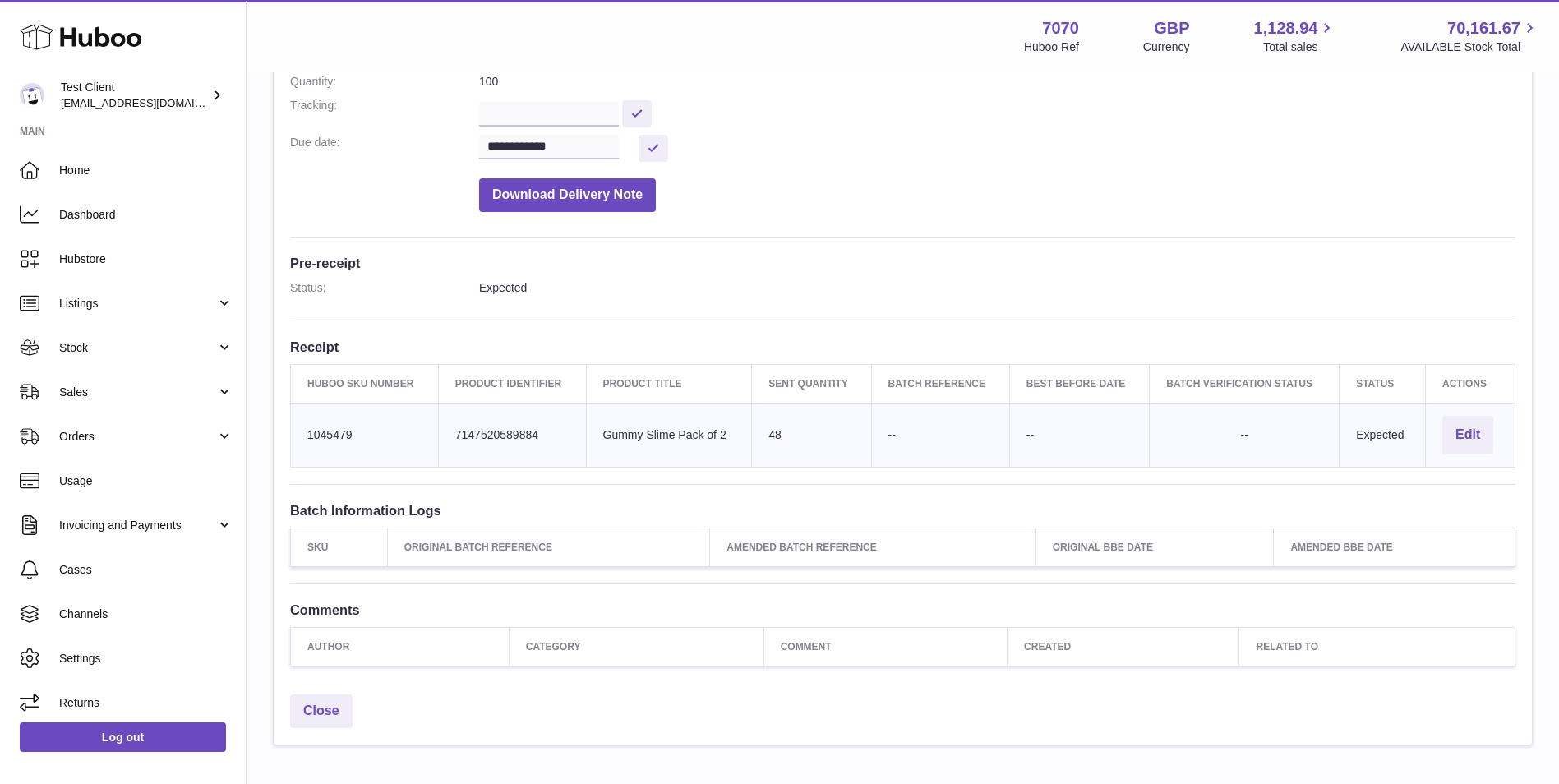
drag, startPoint x: 793, startPoint y: 431, endPoint x: 768, endPoint y: 443, distance: 27.7
click at [768, 443] on td "Sent Quantity 48" at bounding box center [812, 435] width 120 height 65
drag, startPoint x: 768, startPoint y: 443, endPoint x: 780, endPoint y: 447, distance: 12.6
click at [780, 447] on td "Sent Quantity 48" at bounding box center [812, 435] width 120 height 65
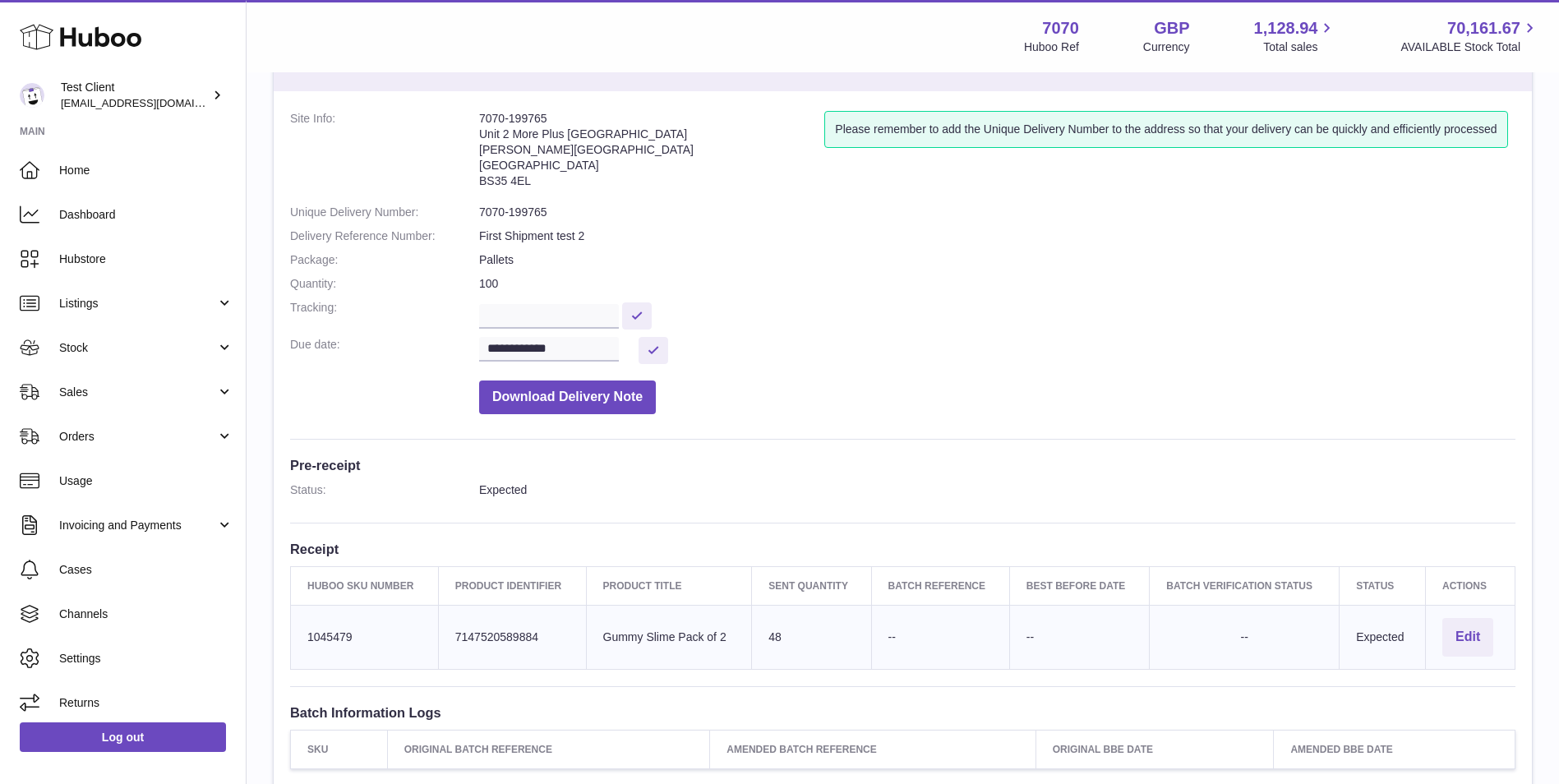
scroll to position [0, 0]
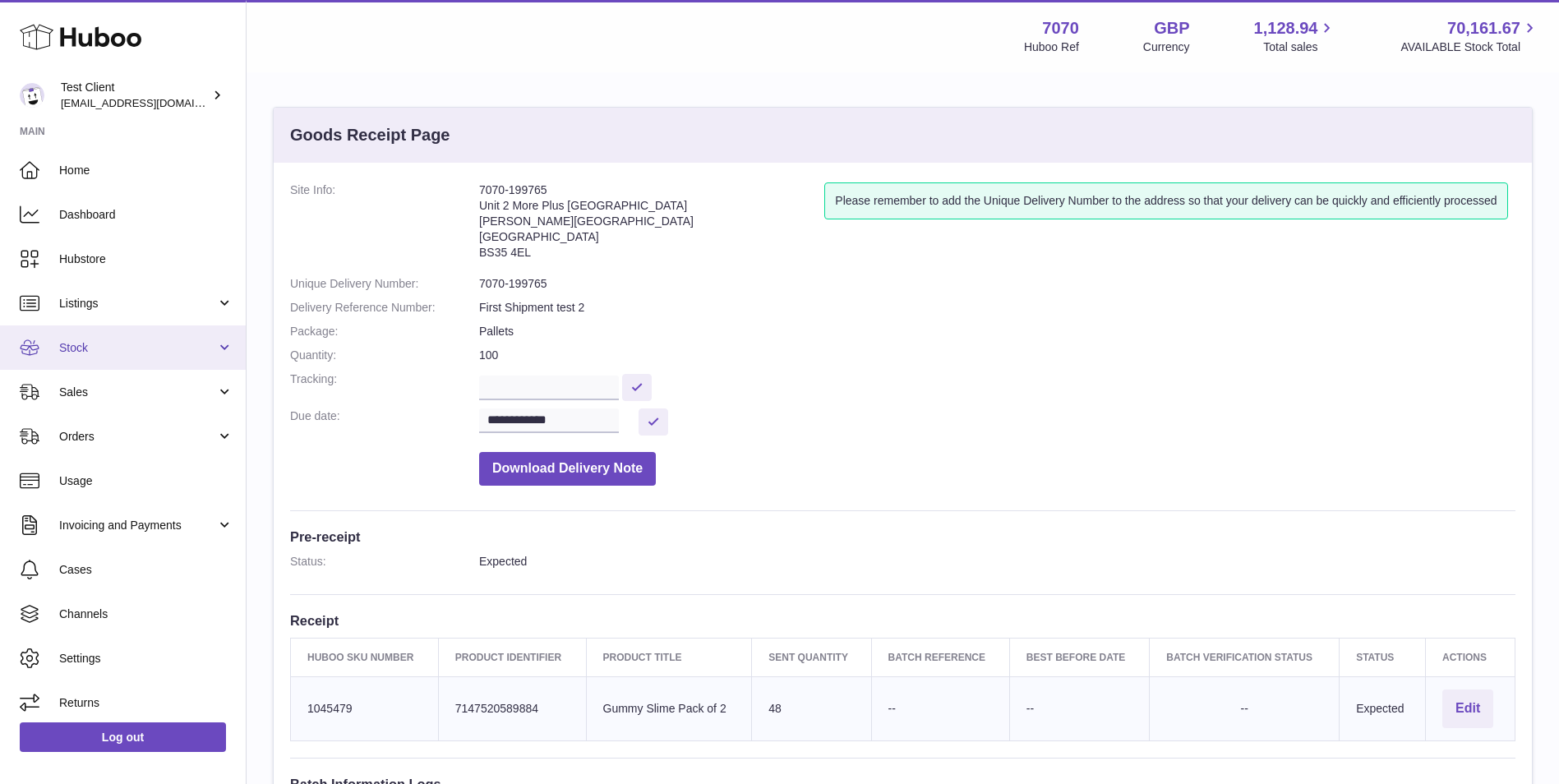
click at [149, 354] on span "Stock" at bounding box center [137, 347] width 157 height 15
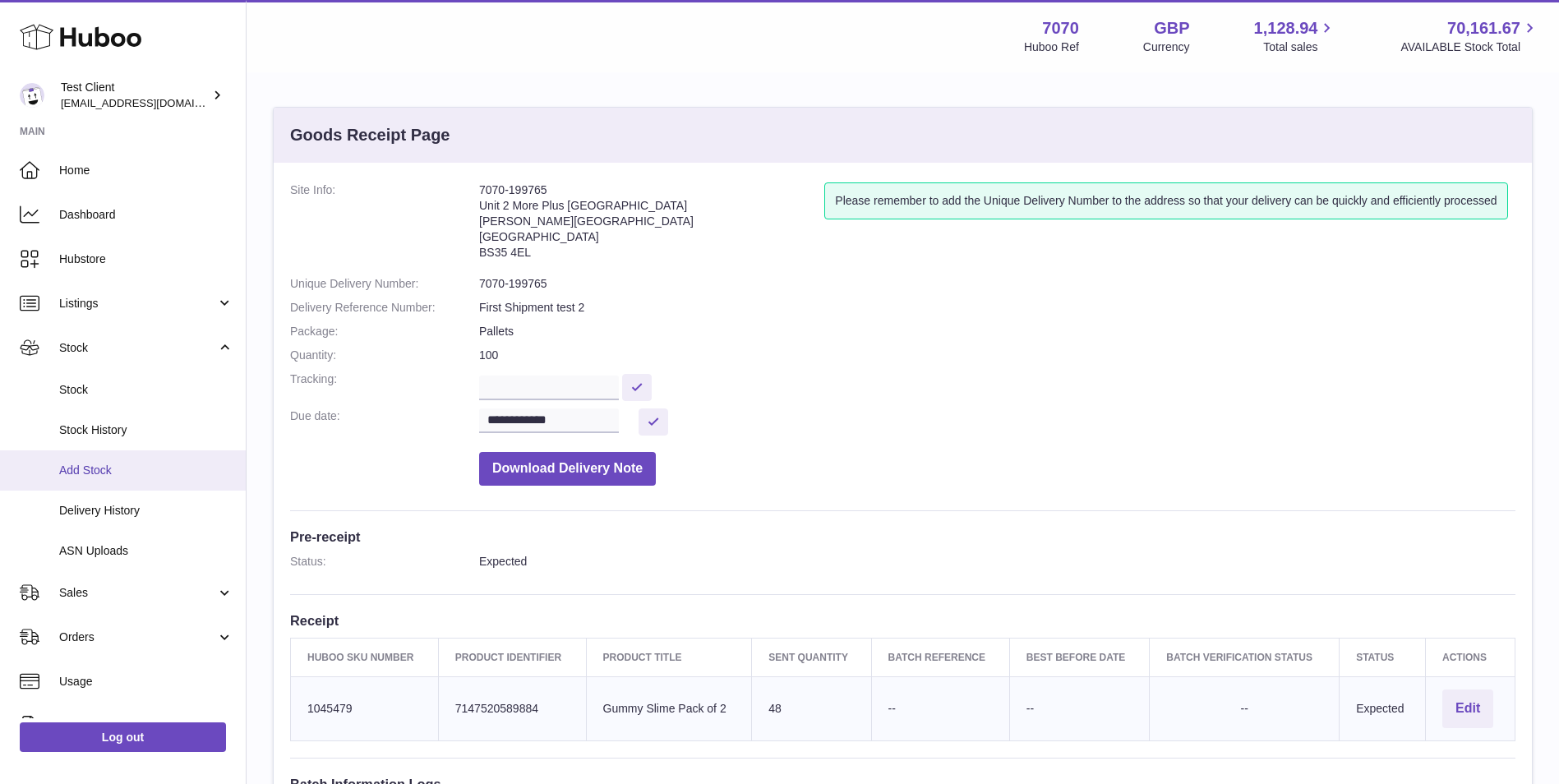
click at [203, 467] on span "Add Stock" at bounding box center [146, 470] width 175 height 15
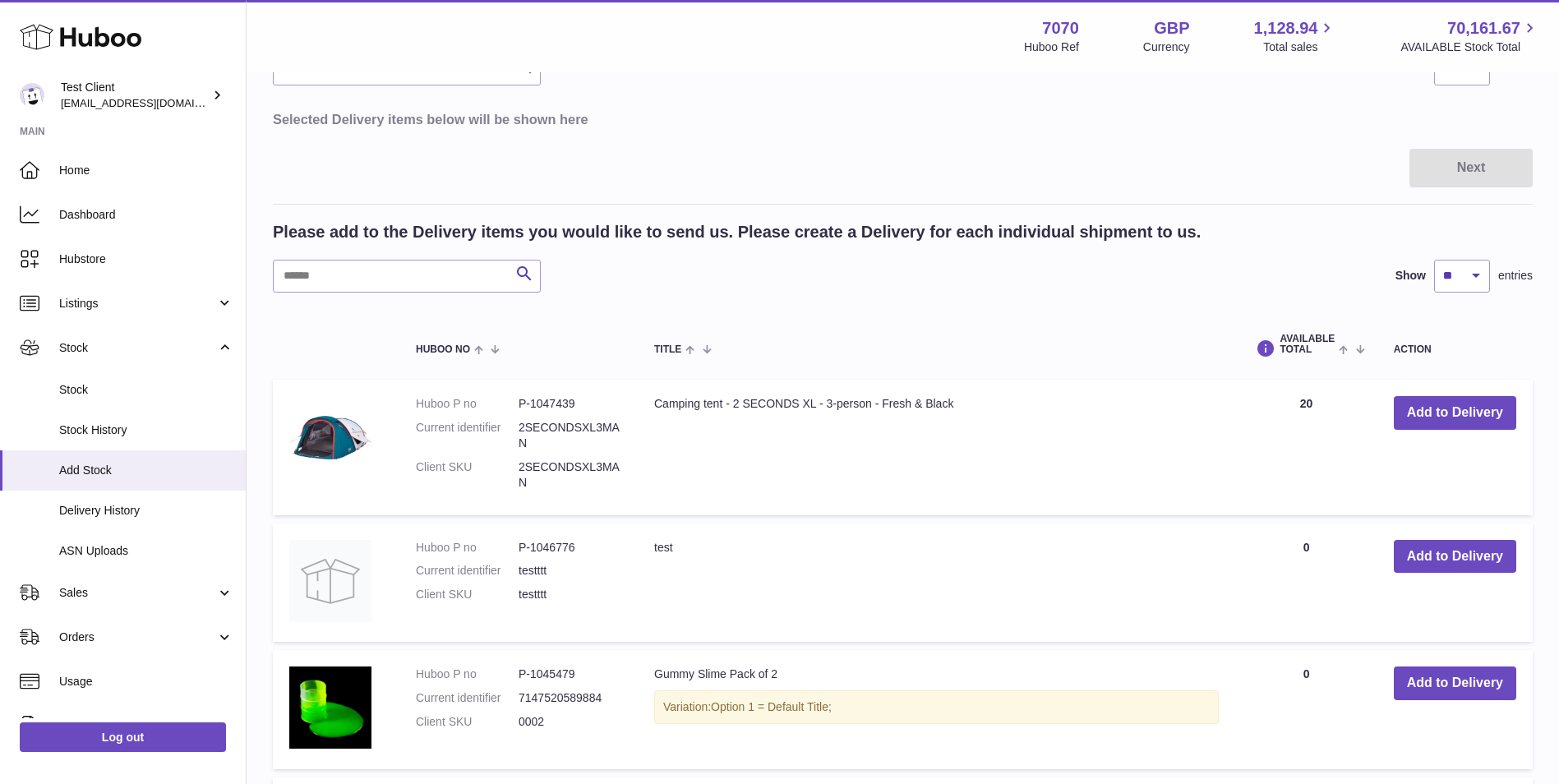
scroll to position [411, 0]
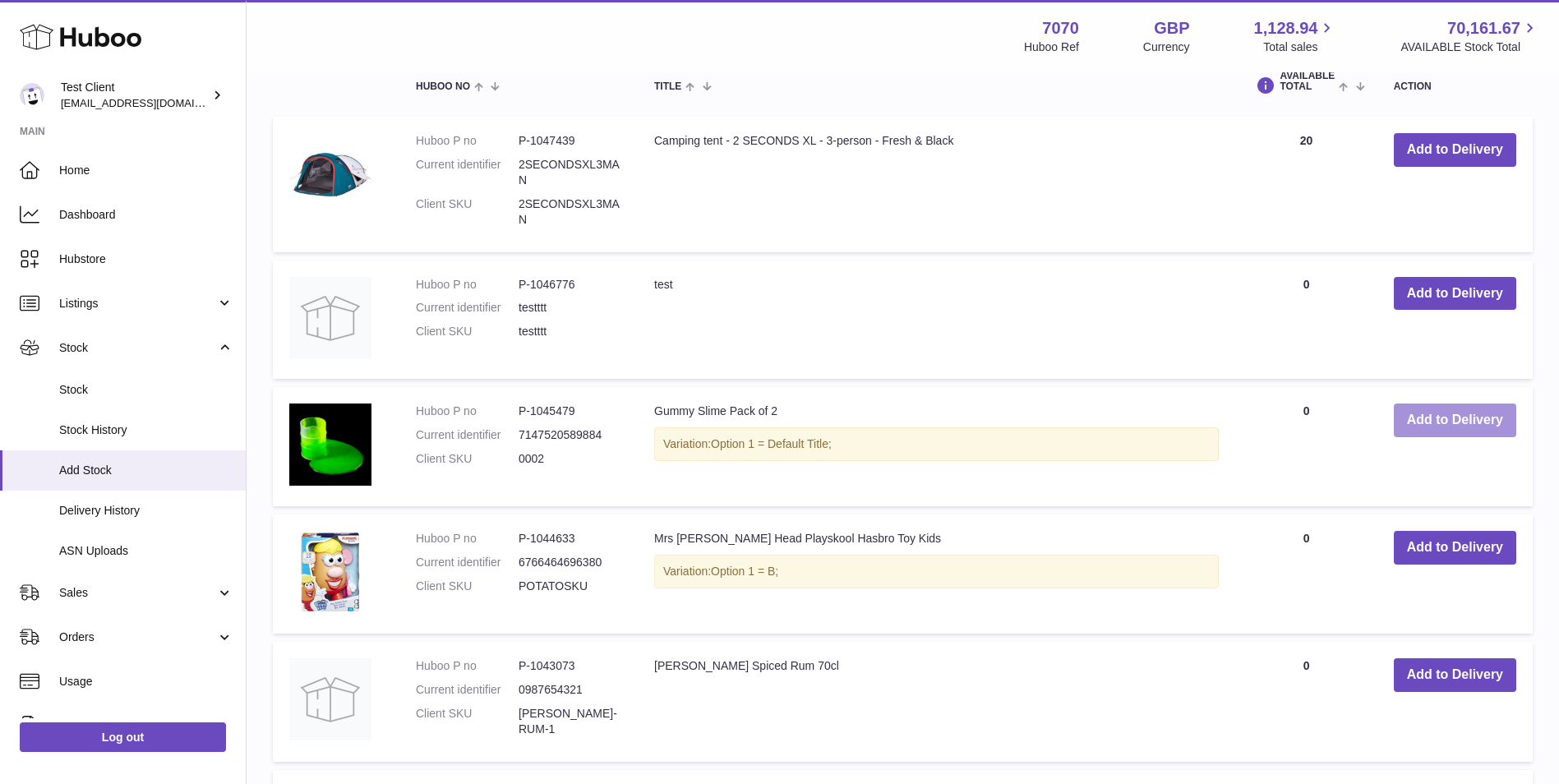
click at [1429, 420] on button "Add to Delivery" at bounding box center [1455, 420] width 122 height 33
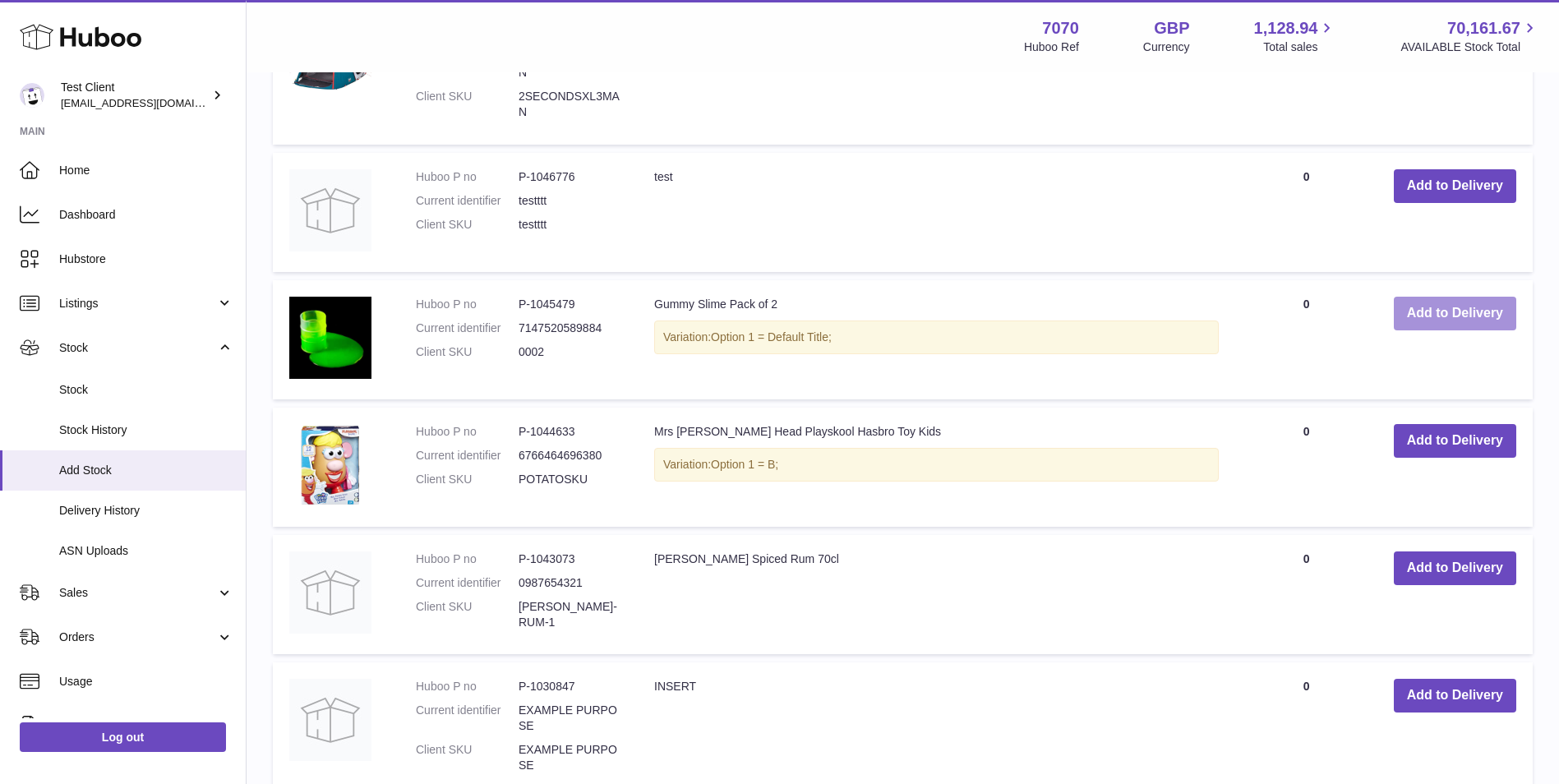
scroll to position [839, 0]
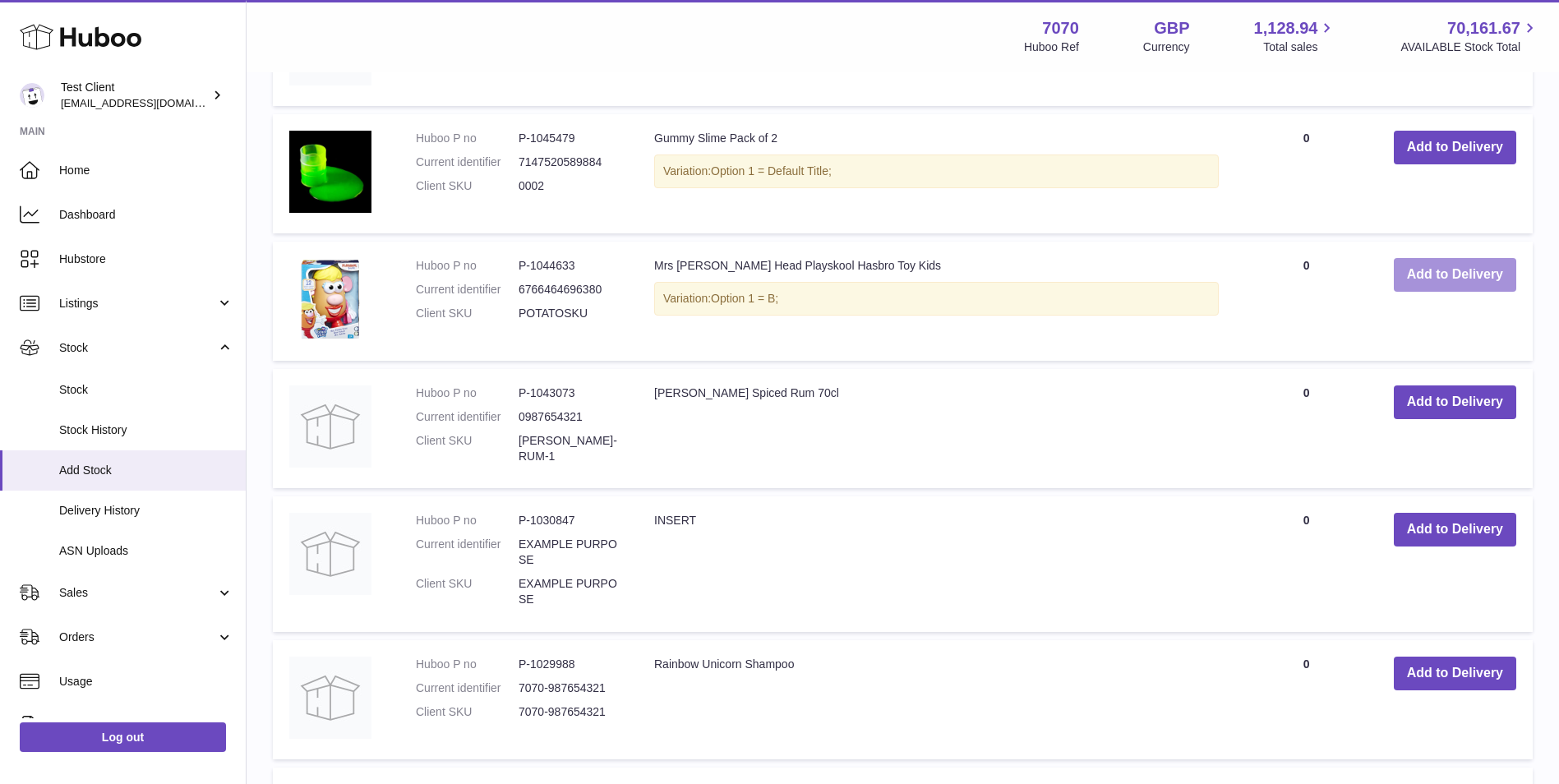
click at [1454, 275] on button "Add to Delivery" at bounding box center [1455, 274] width 122 height 33
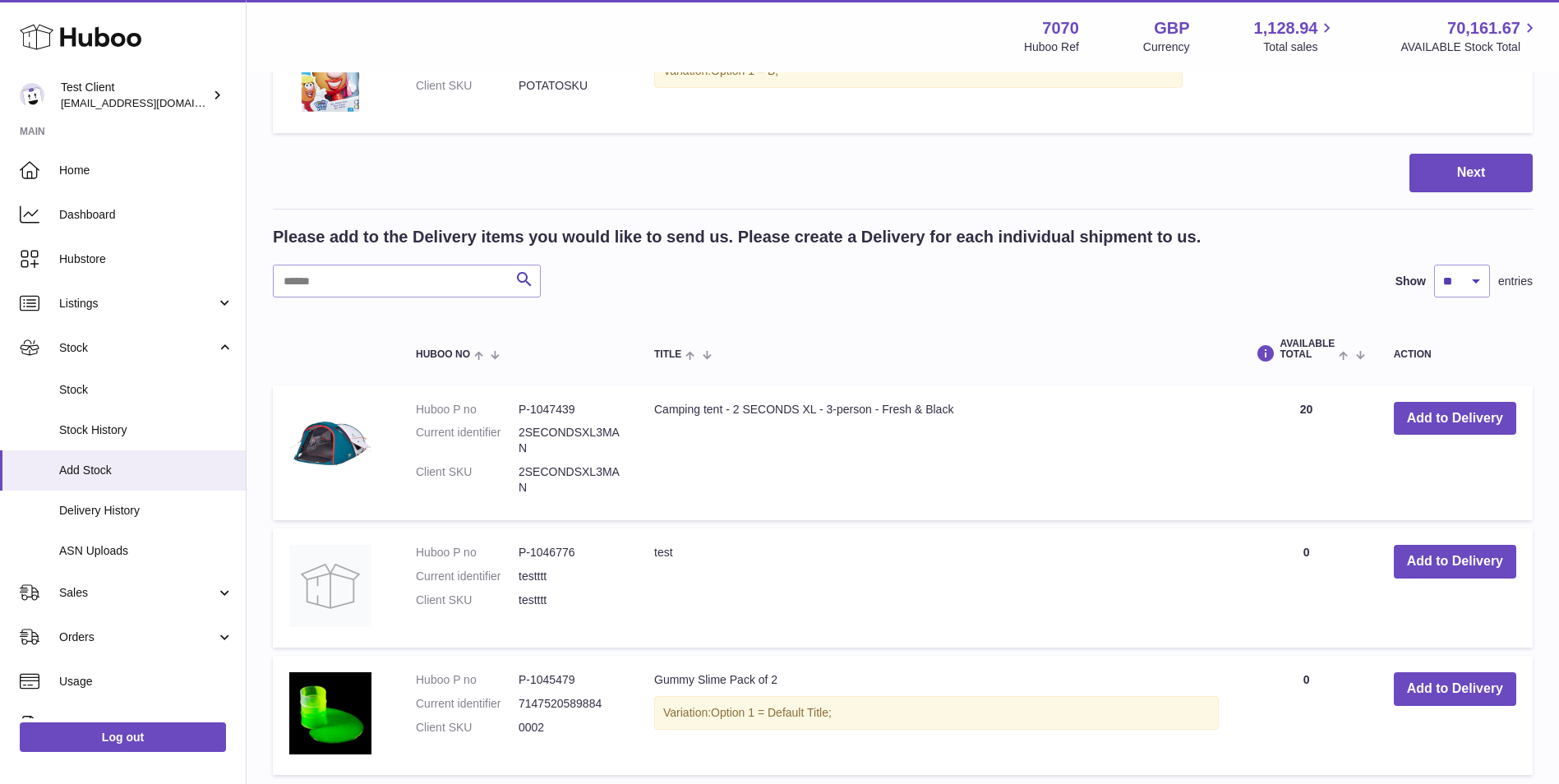
scroll to position [0, 0]
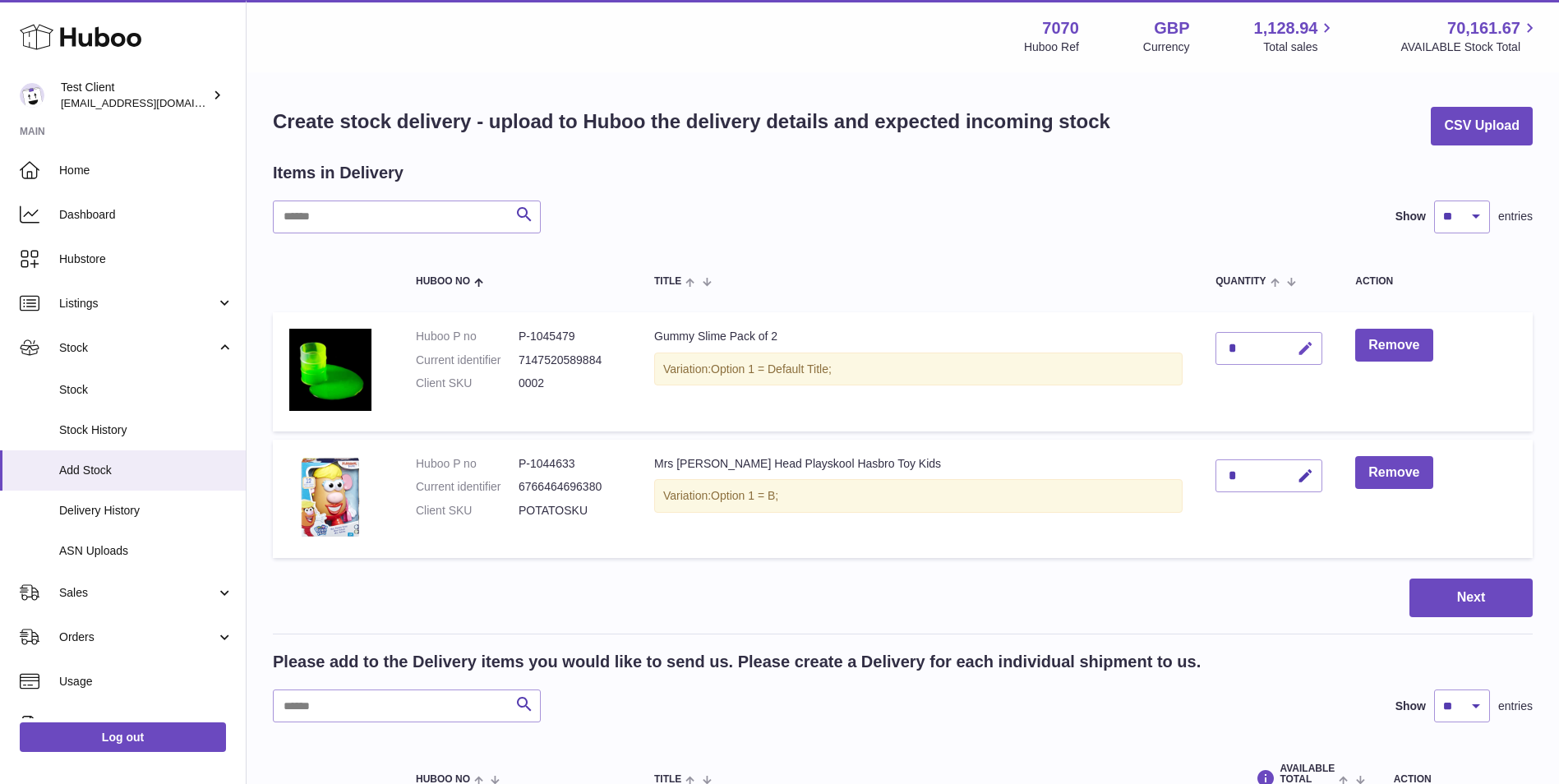
click at [1297, 352] on icon "button" at bounding box center [1305, 348] width 17 height 17
type input "*"
type input "**"
click at [1249, 474] on div "*" at bounding box center [1268, 476] width 107 height 33
click at [1297, 477] on icon "button" at bounding box center [1305, 476] width 17 height 17
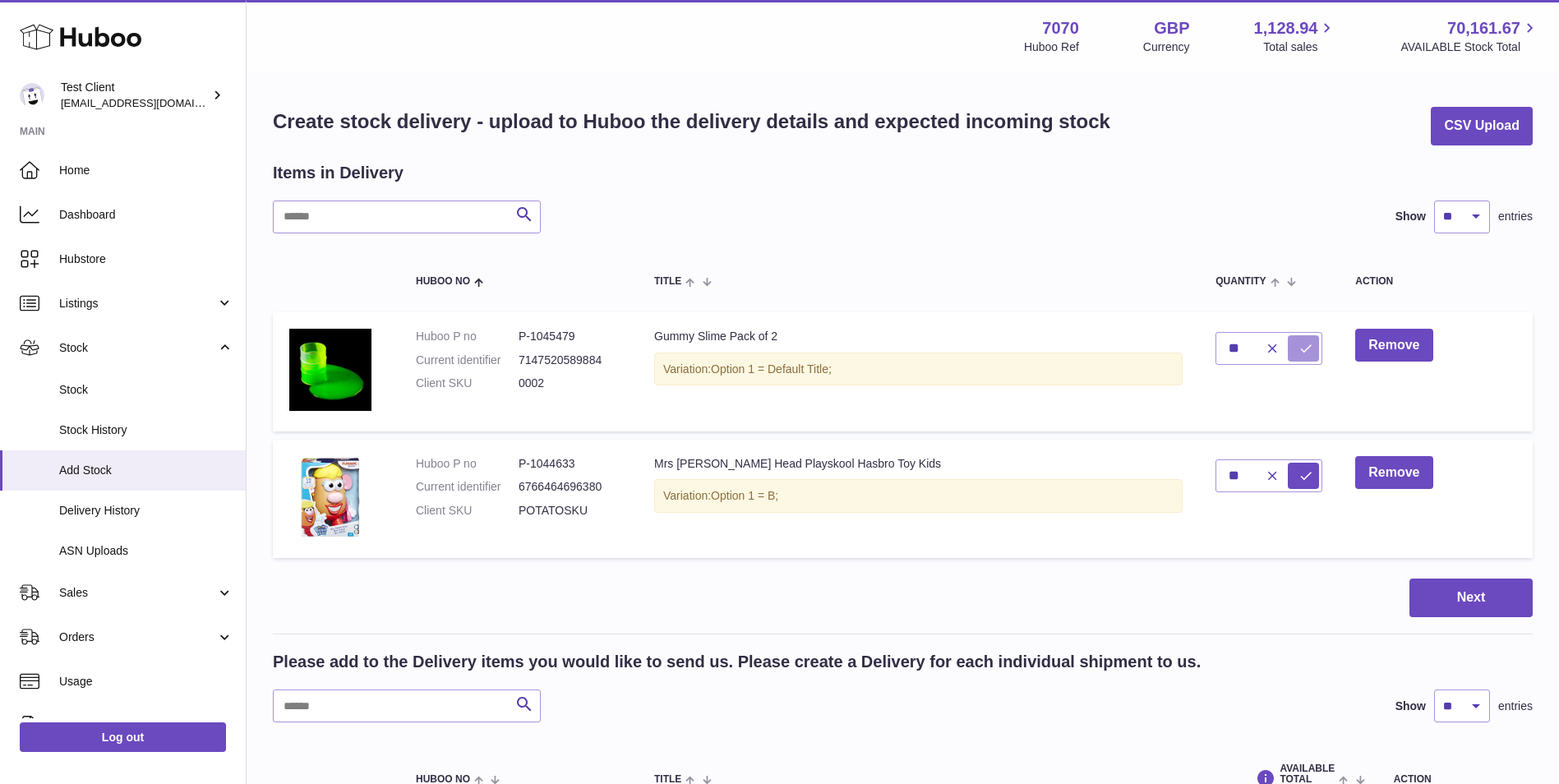
drag, startPoint x: 1283, startPoint y: 350, endPoint x: 1298, endPoint y: 418, distance: 69.6
click at [1287, 350] on button "submit" at bounding box center [1303, 348] width 31 height 27
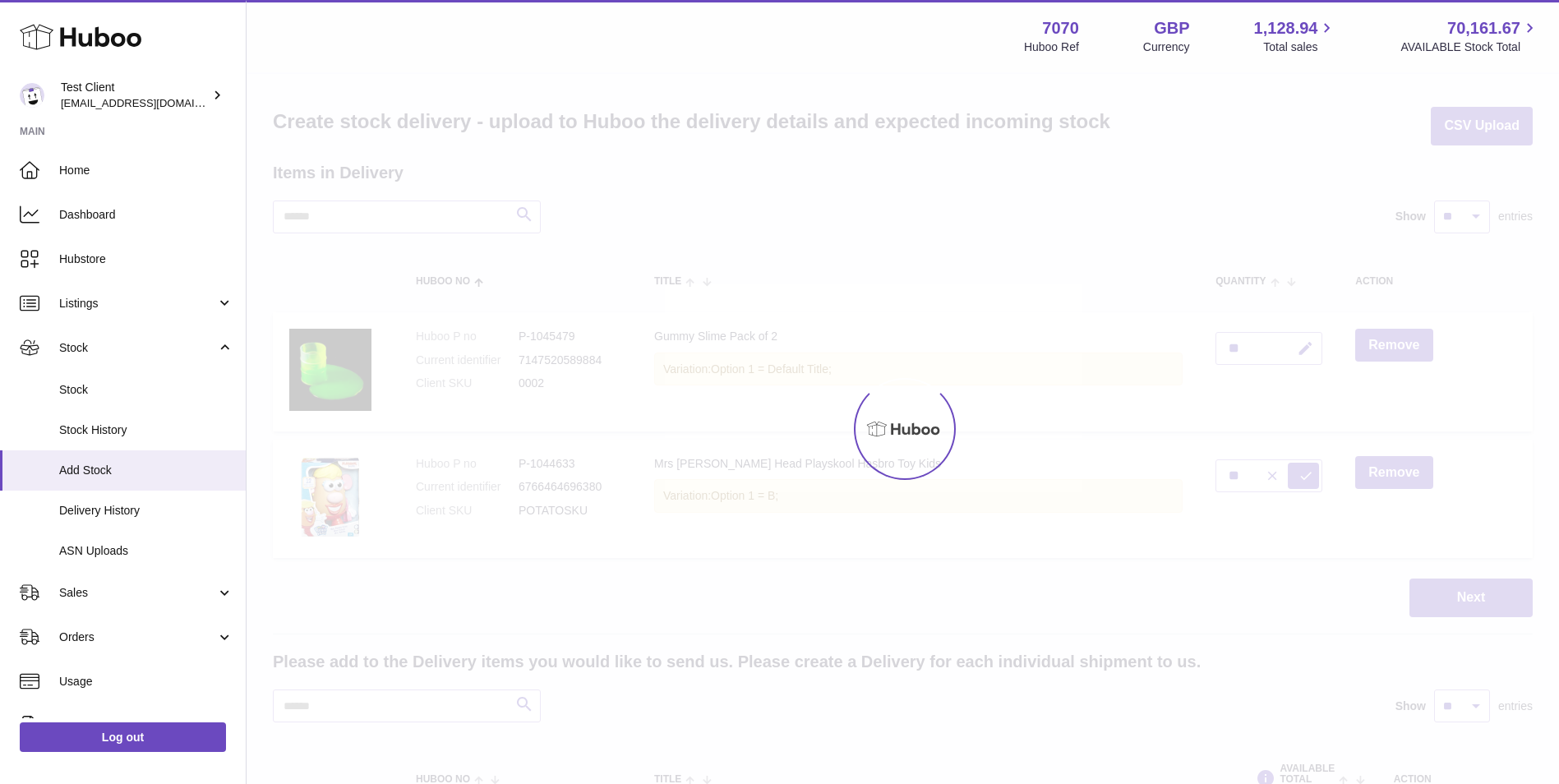
type input "*"
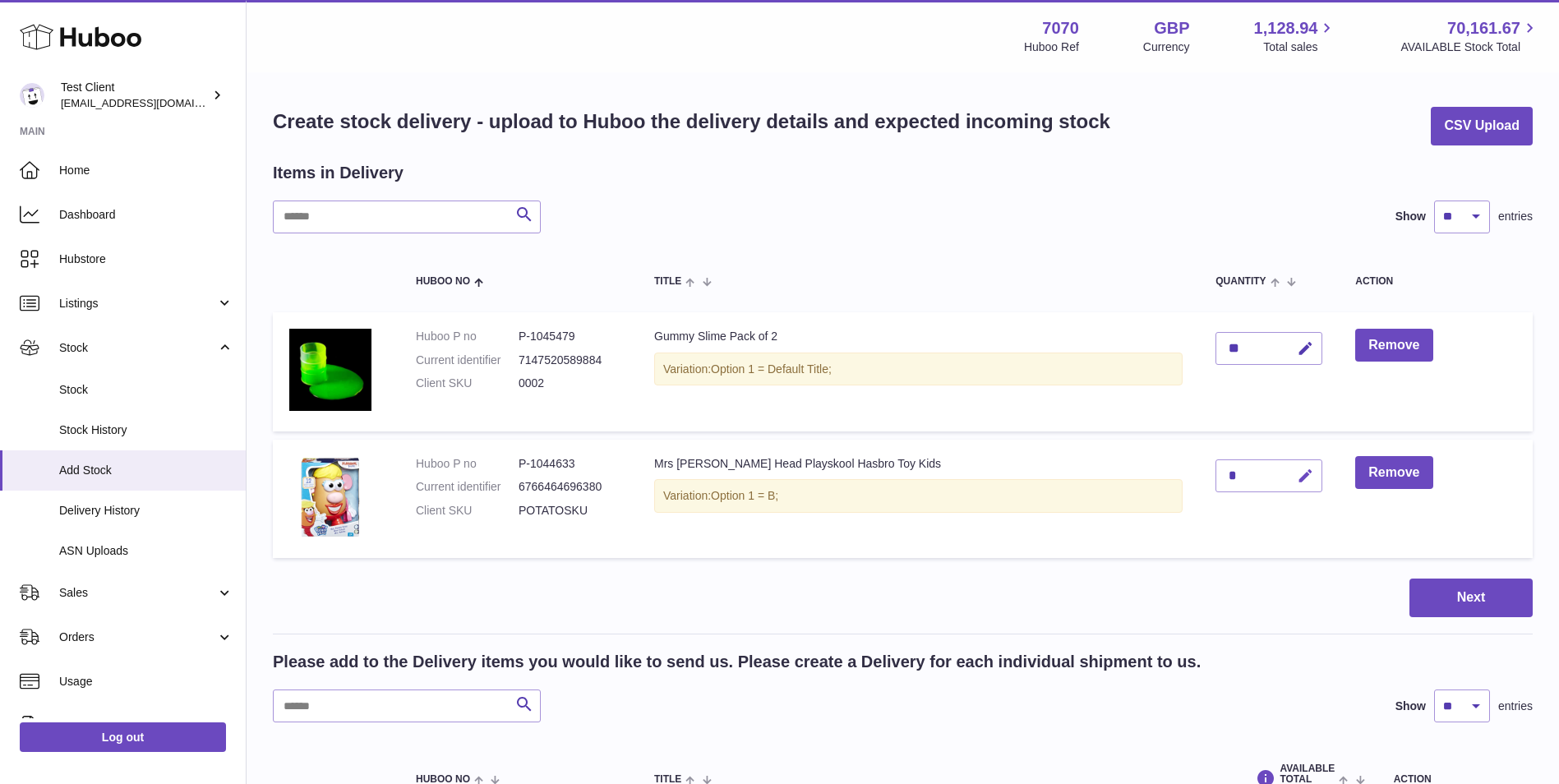
click at [1297, 478] on icon "button" at bounding box center [1305, 476] width 17 height 17
type input "**"
click at [1287, 480] on button "submit" at bounding box center [1303, 476] width 31 height 27
click at [1512, 607] on button "Next" at bounding box center [1472, 597] width 123 height 39
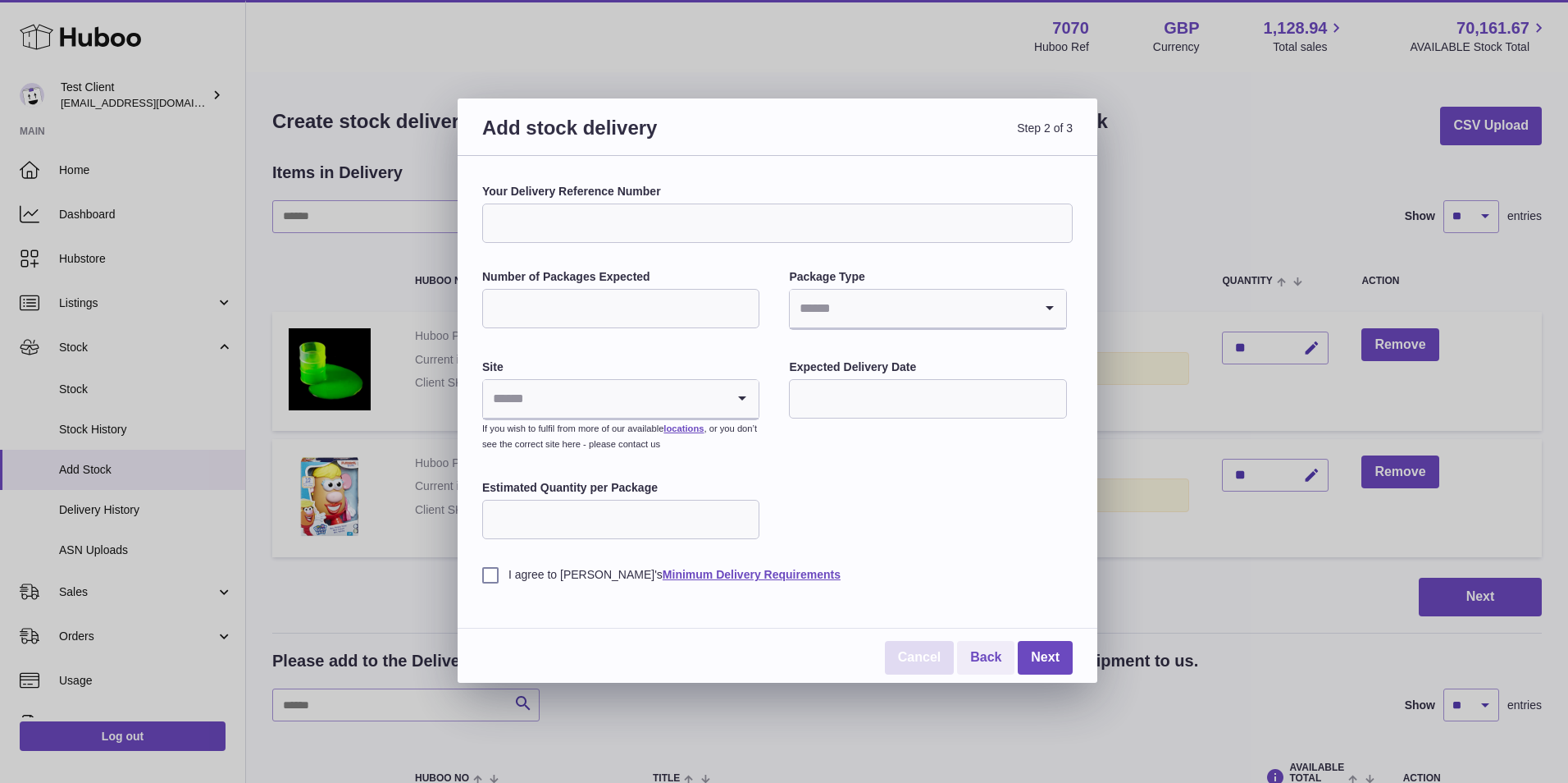
click at [936, 663] on link "Cancel" at bounding box center [919, 657] width 69 height 33
